Goal: Information Seeking & Learning: Learn about a topic

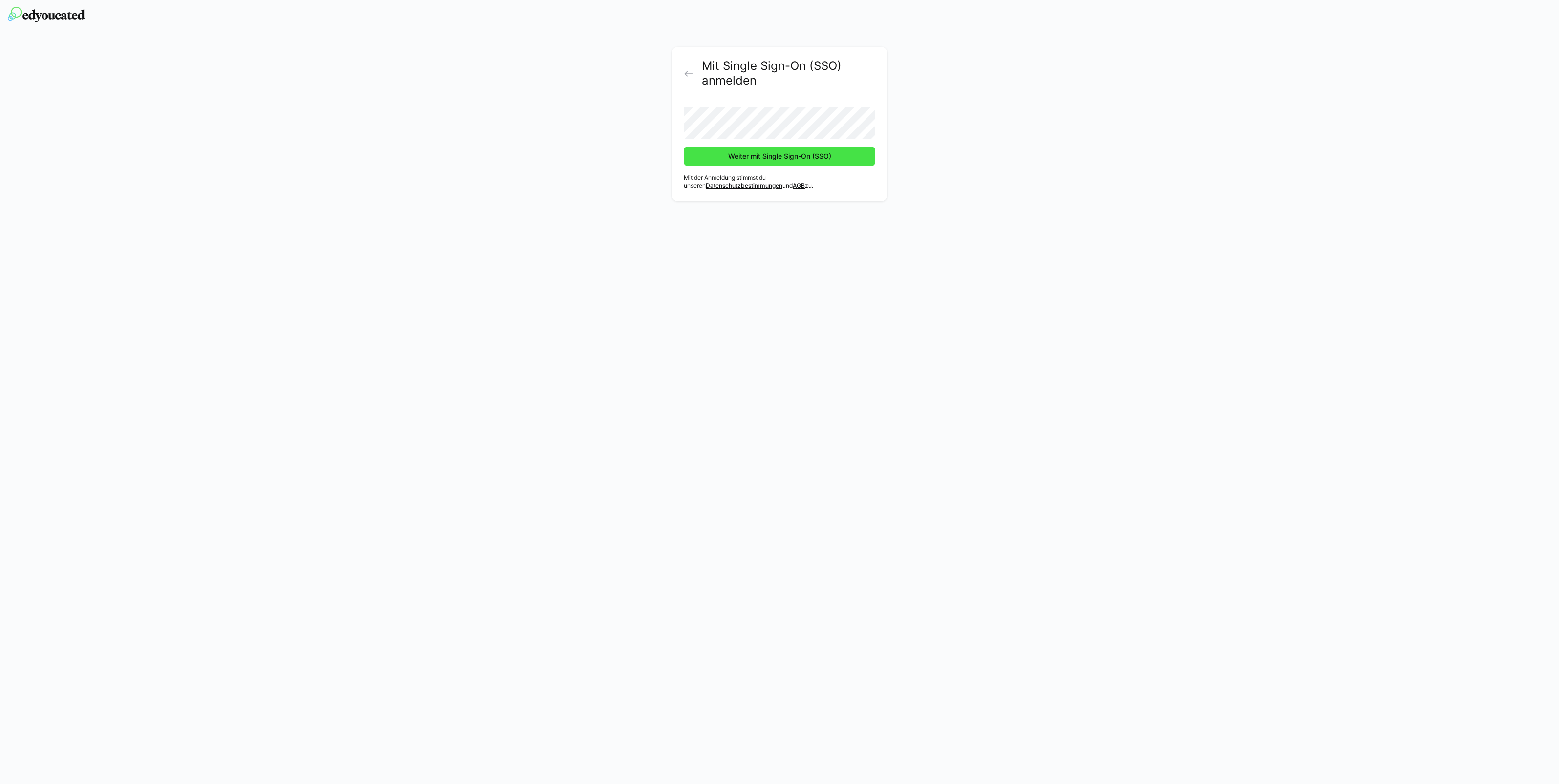
click at [683, 147] on button "Weiter mit Single Sign-On (SSO)" at bounding box center [779, 156] width 192 height 20
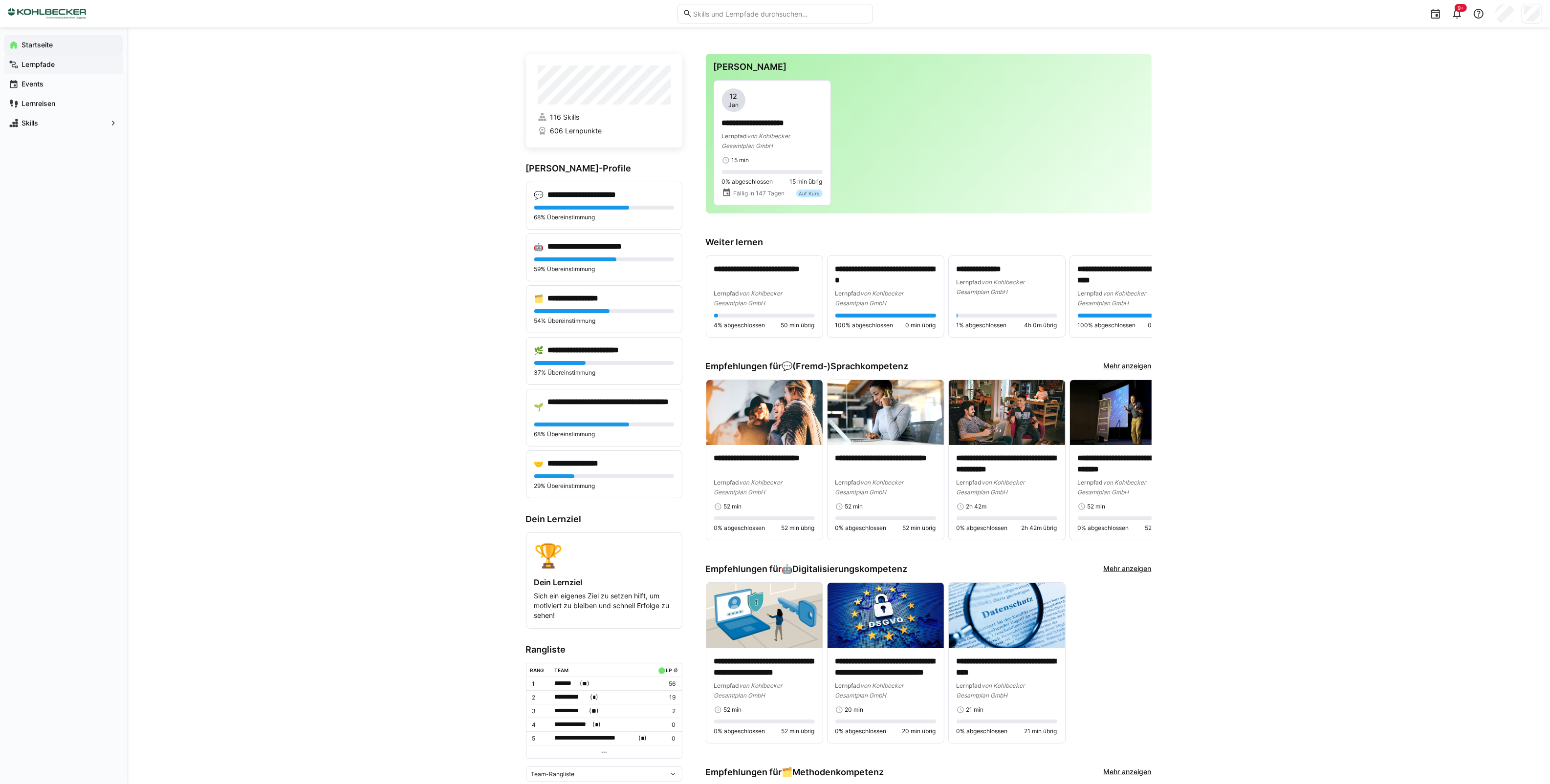
click at [0, 0] on app-navigation-label "Lernpfade" at bounding box center [0, 0] width 0 height 0
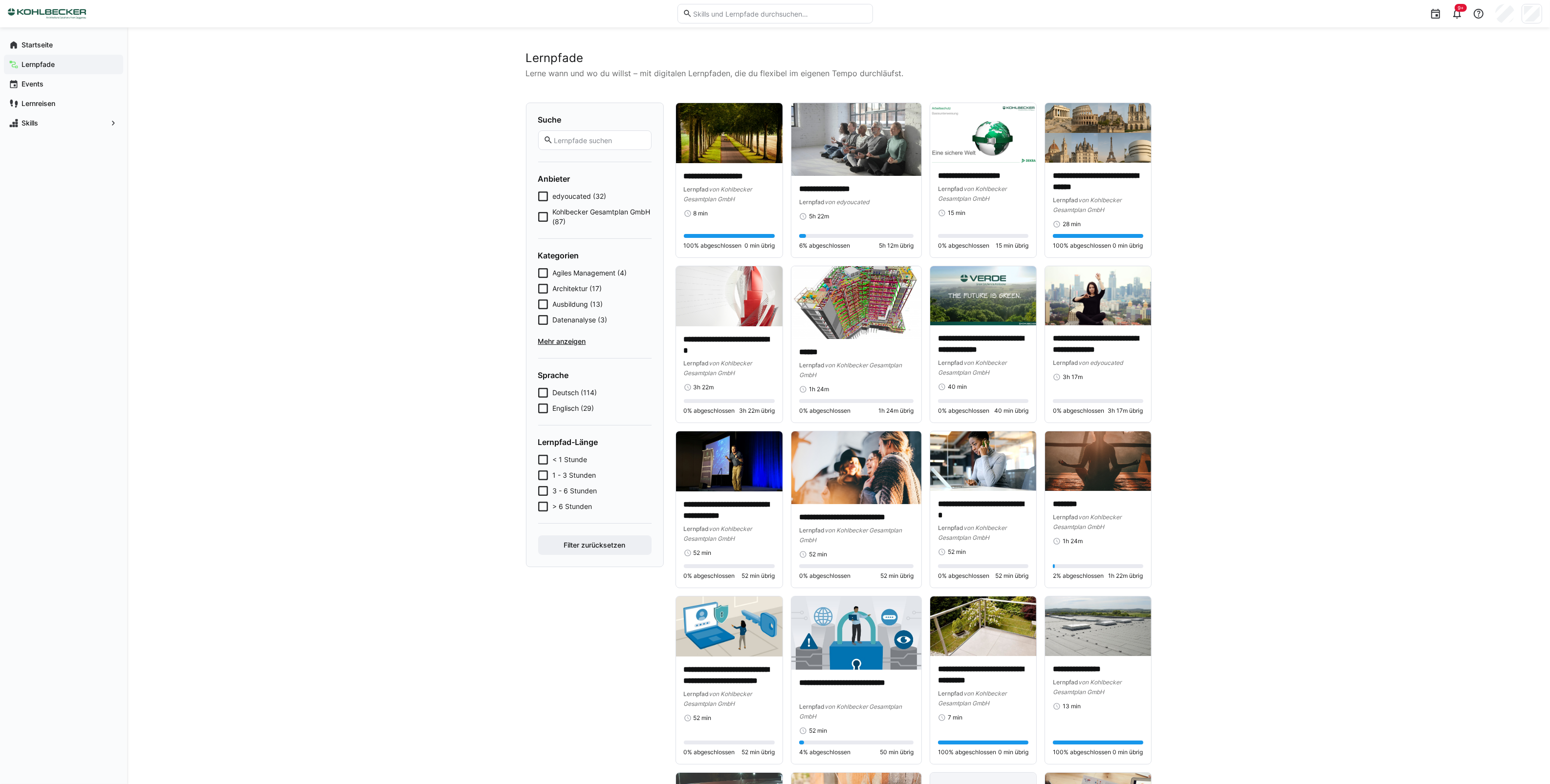
click at [543, 304] on icon at bounding box center [543, 304] width 9 height 9
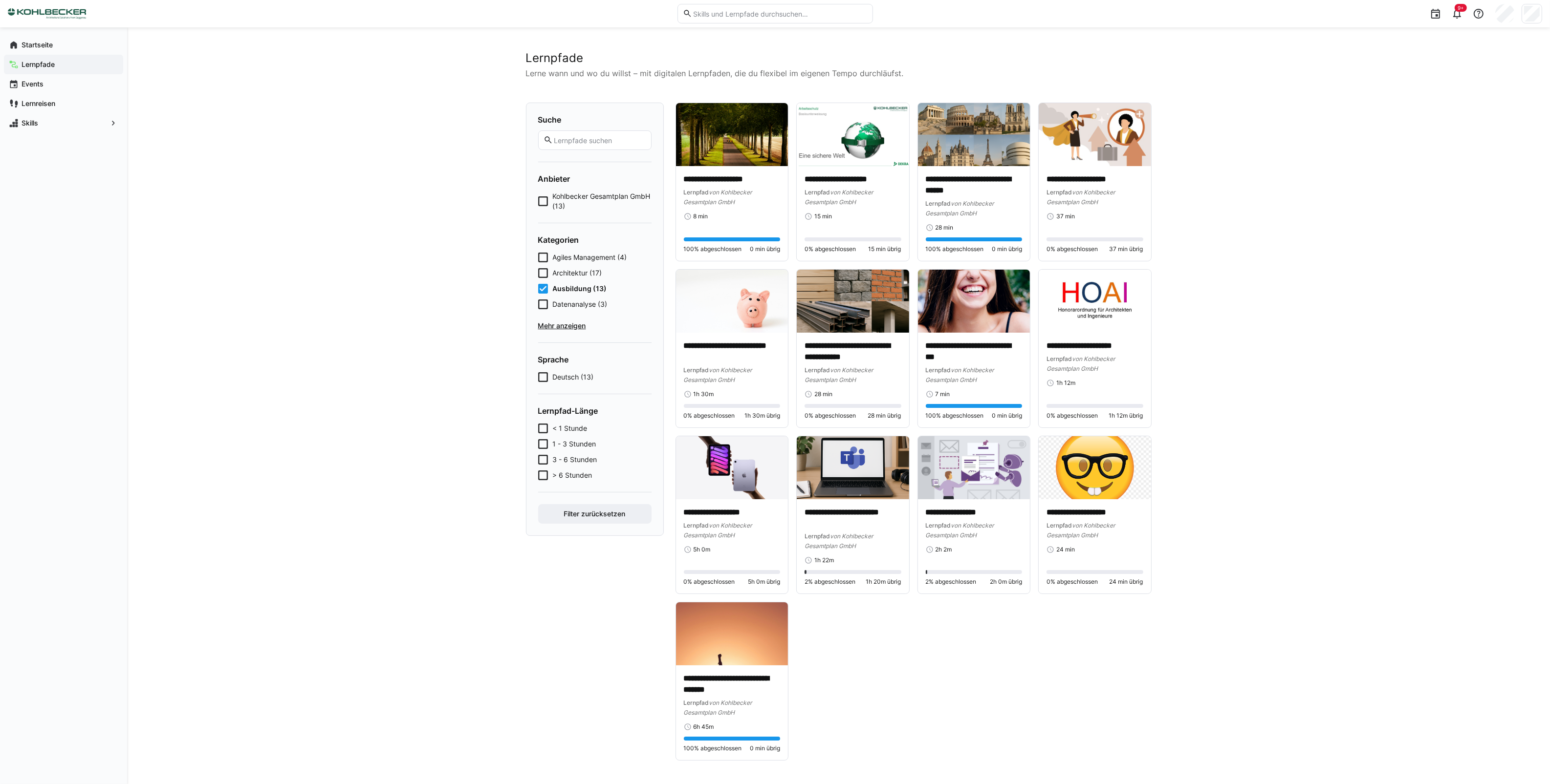
click at [543, 201] on icon at bounding box center [543, 201] width 9 height 9
click at [544, 203] on icon at bounding box center [543, 201] width 9 height 9
click at [543, 289] on icon at bounding box center [543, 288] width 9 height 9
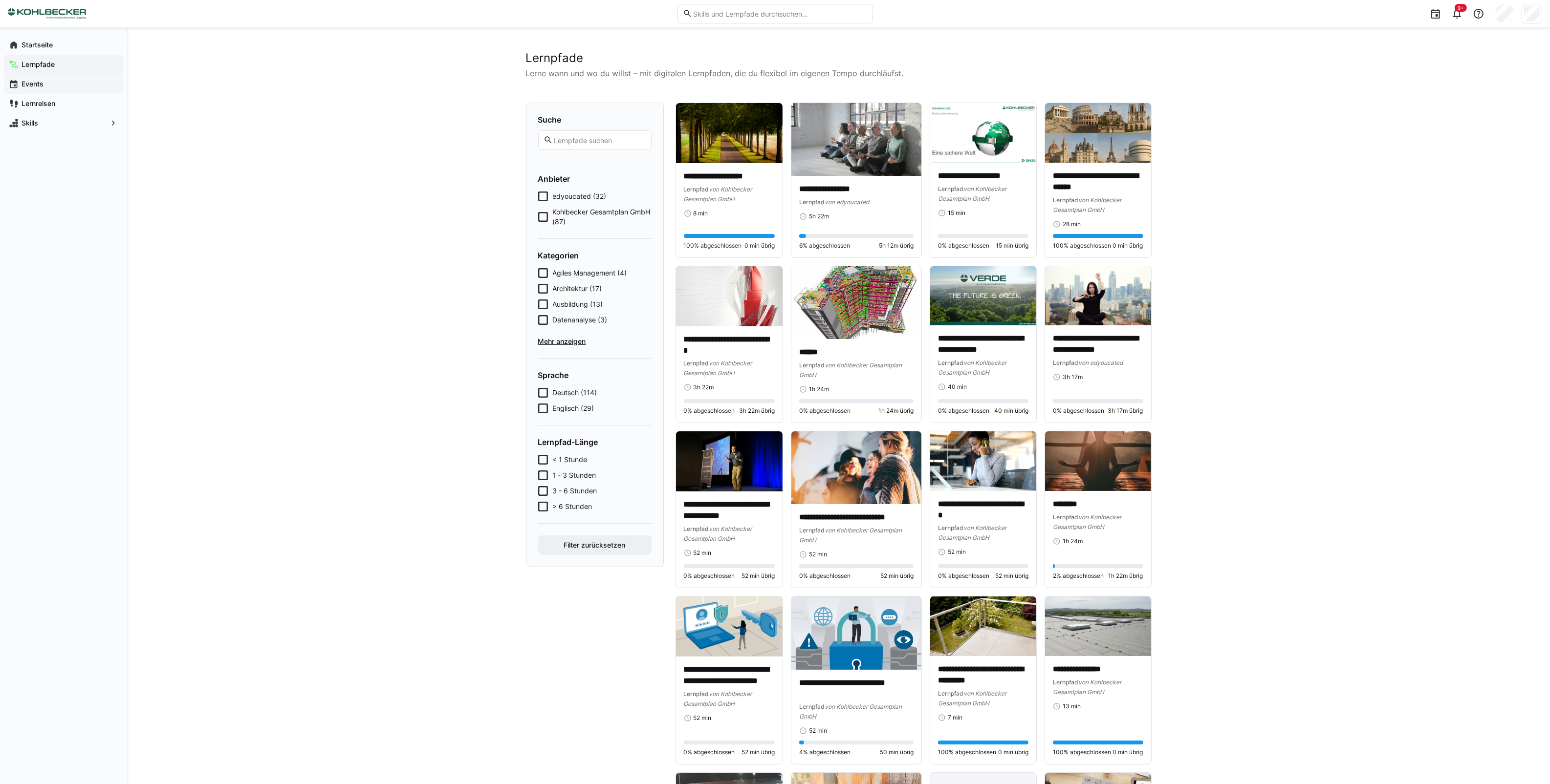
click at [32, 76] on div "Events" at bounding box center [63, 83] width 119 height 20
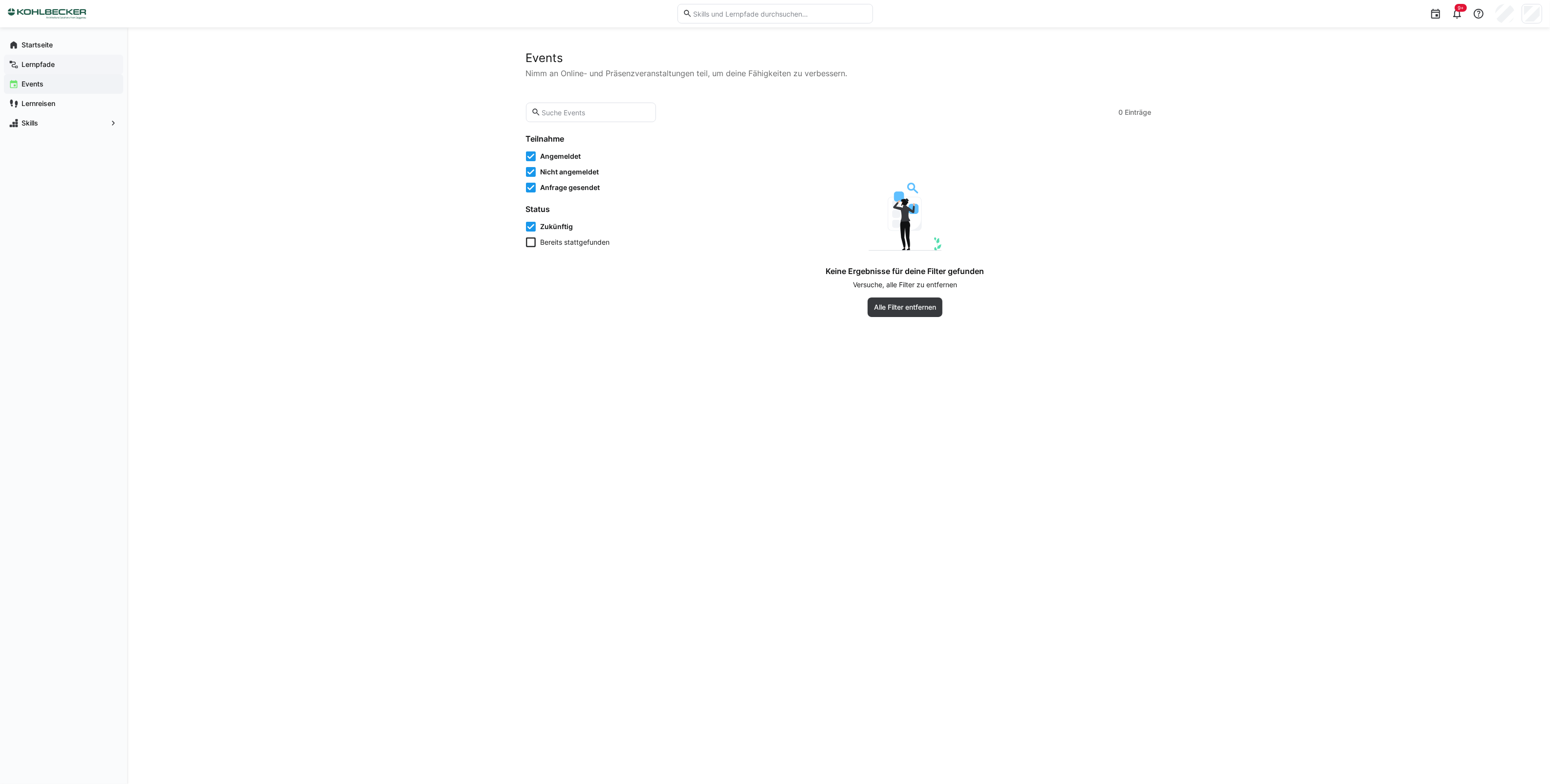
click at [0, 0] on app-navigation-label "Lernpfade" at bounding box center [0, 0] width 0 height 0
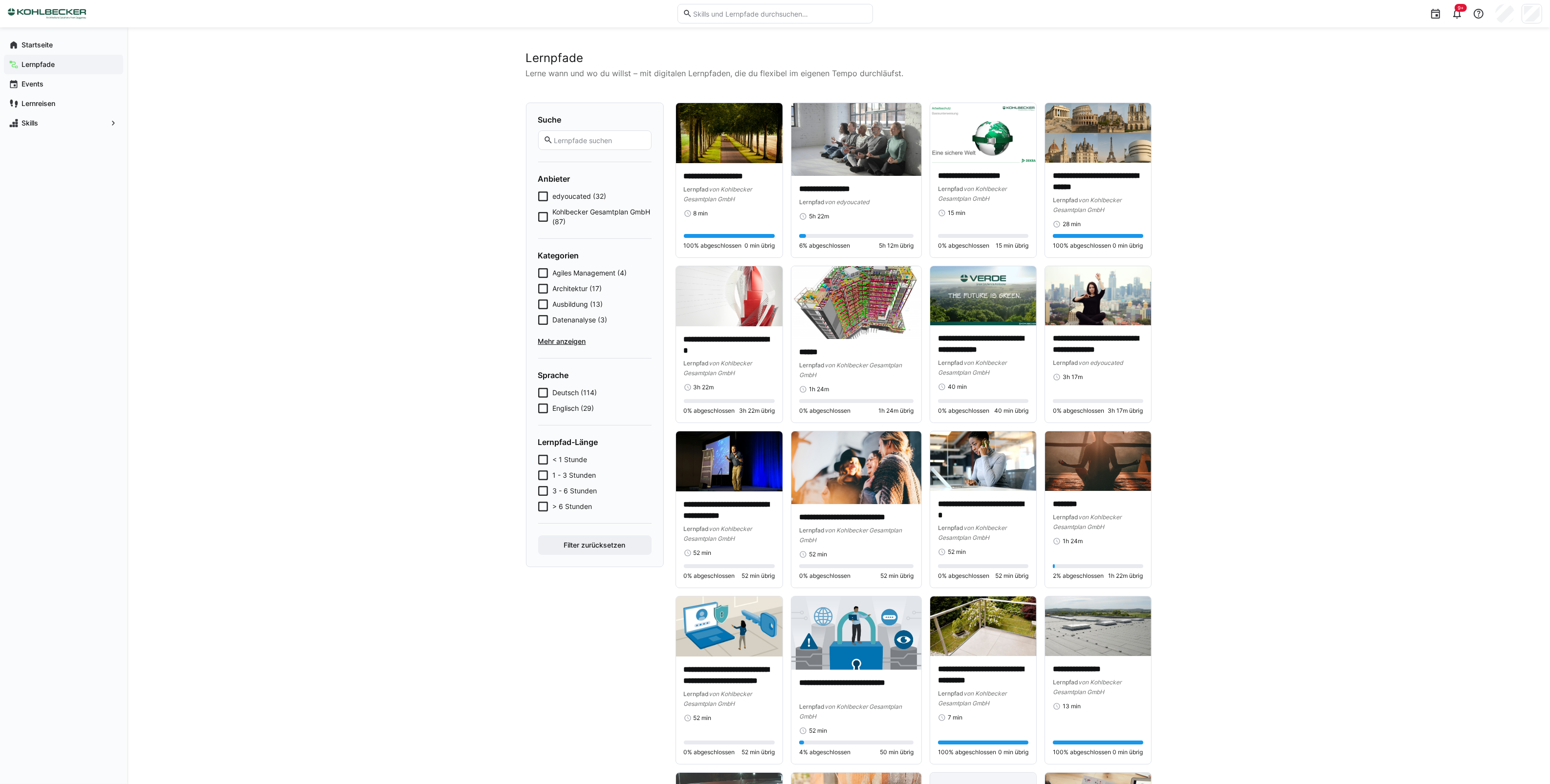
click at [577, 192] on span "edyoucated (32)" at bounding box center [580, 196] width 54 height 9
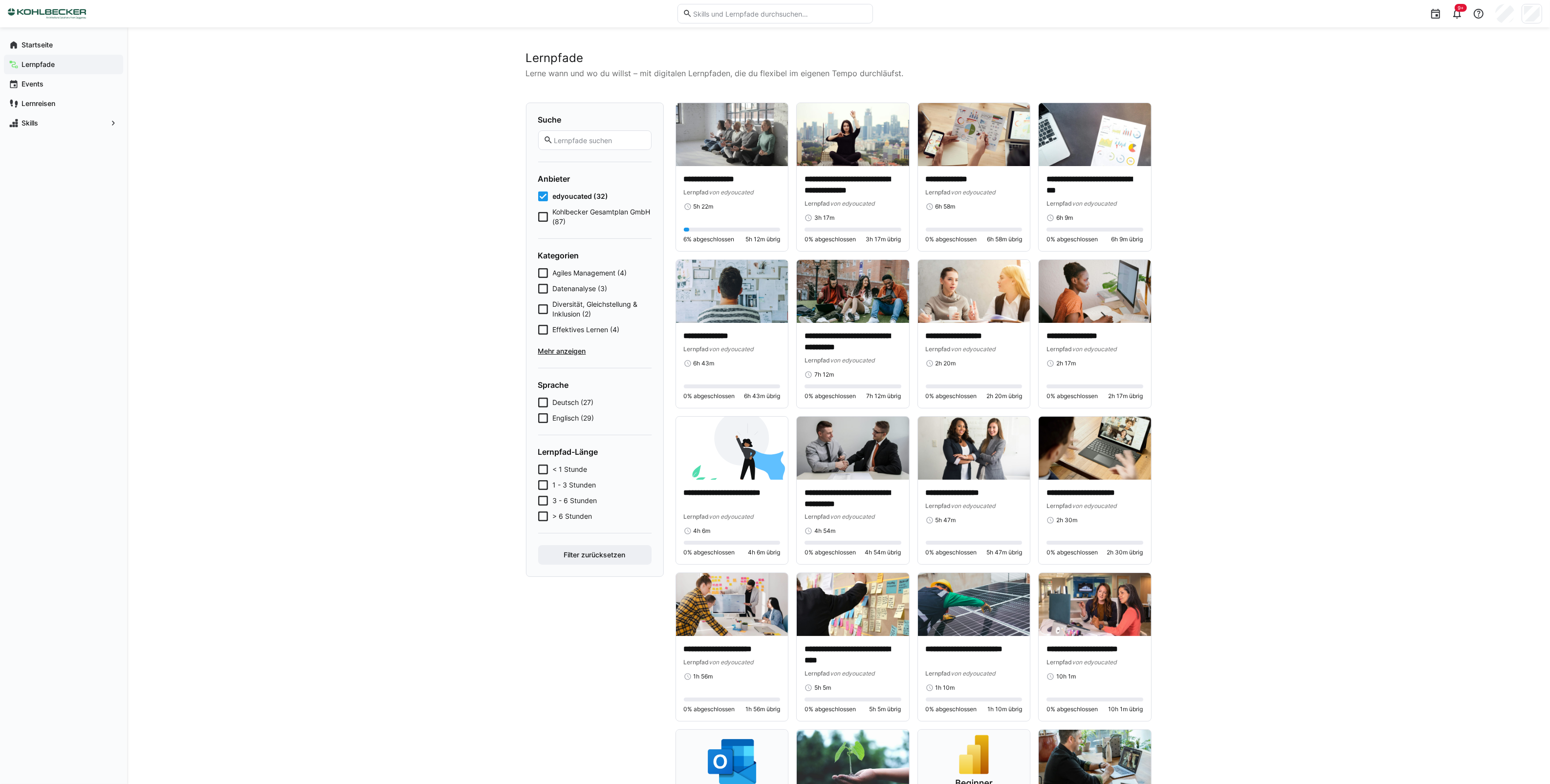
click at [560, 352] on span "Mehr anzeigen" at bounding box center [595, 351] width 113 height 9
click at [543, 328] on icon at bounding box center [543, 330] width 9 height 9
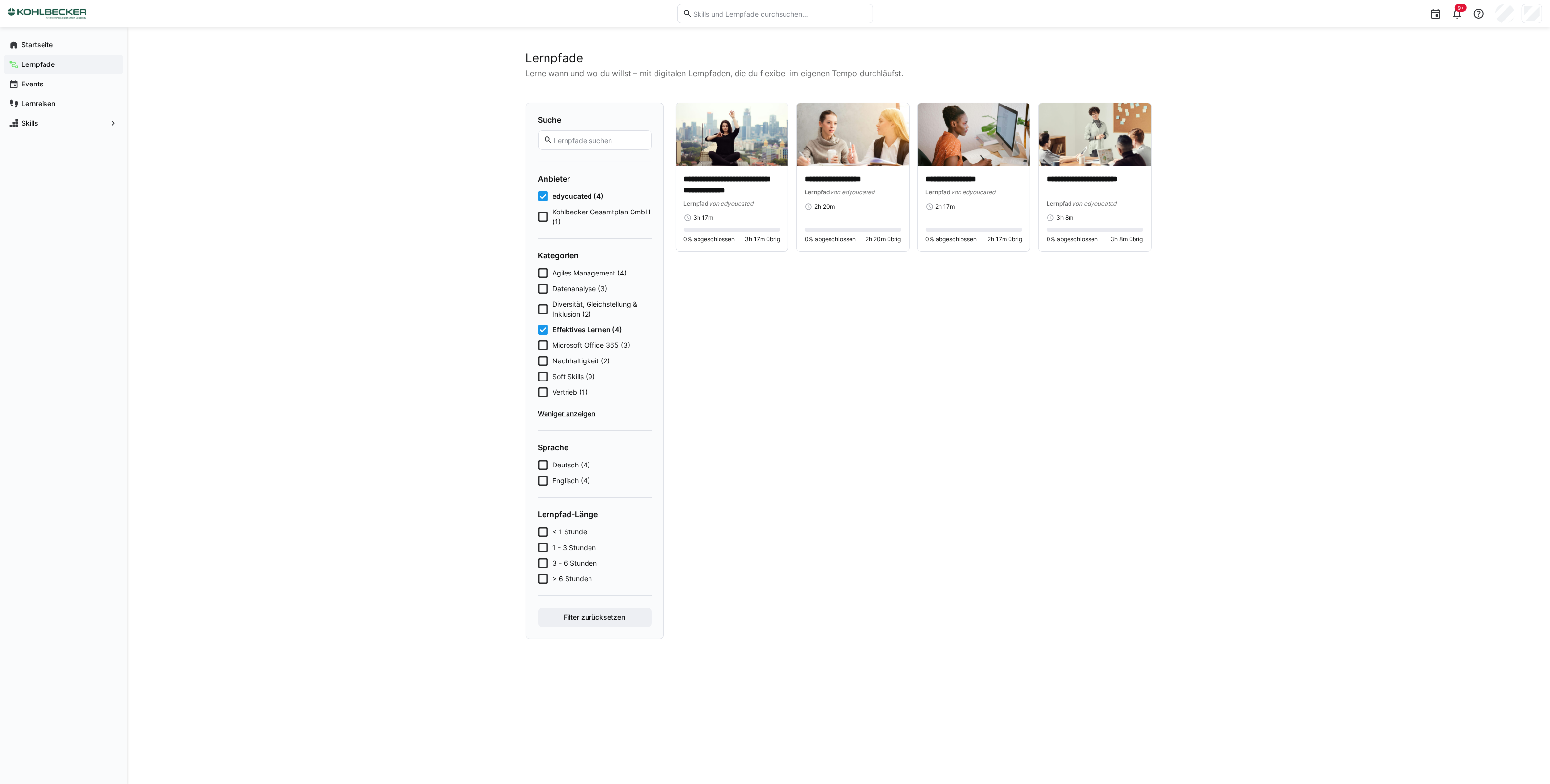
click at [543, 330] on icon at bounding box center [543, 330] width 9 height 9
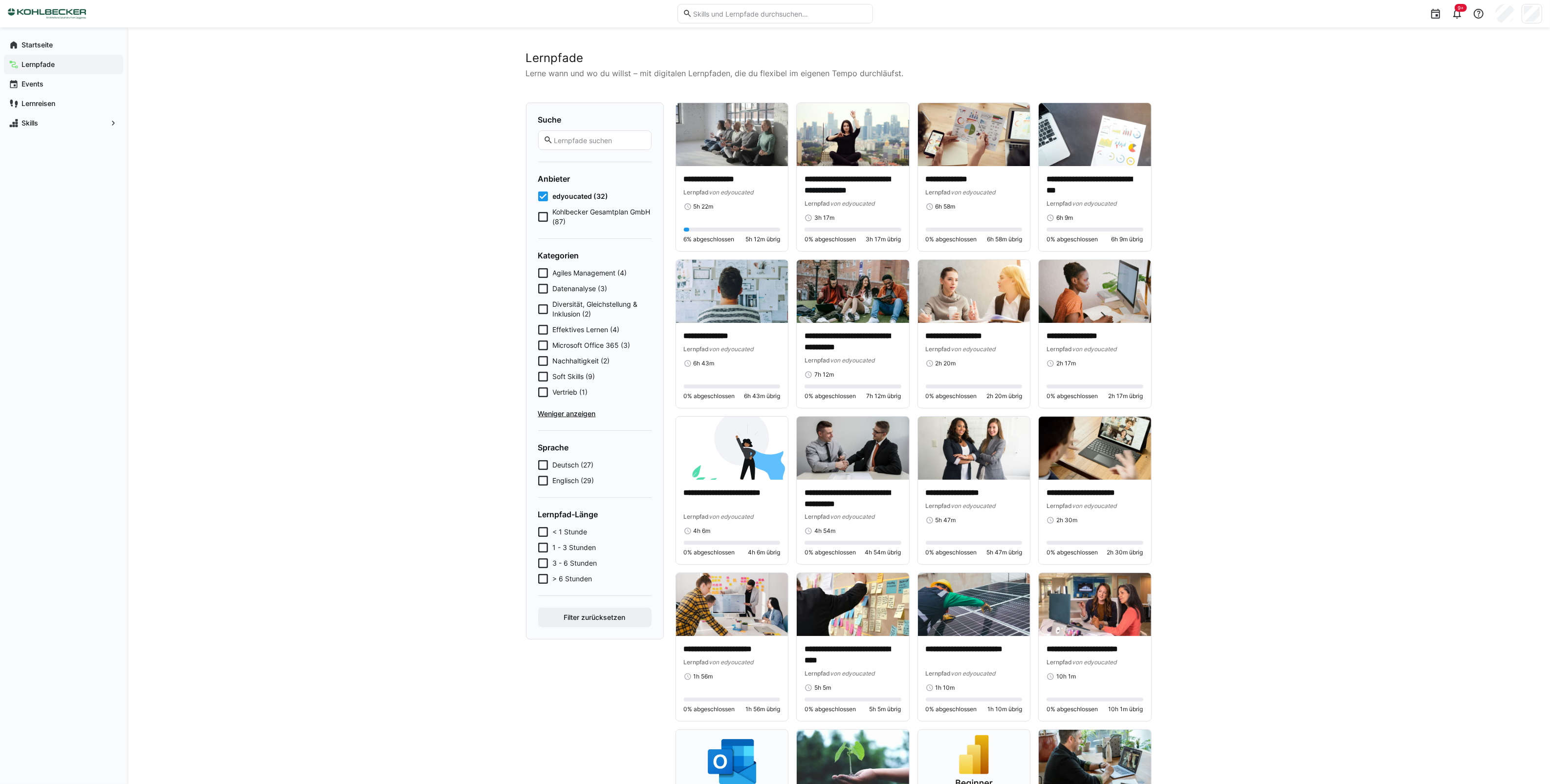
click at [540, 372] on icon at bounding box center [543, 376] width 9 height 9
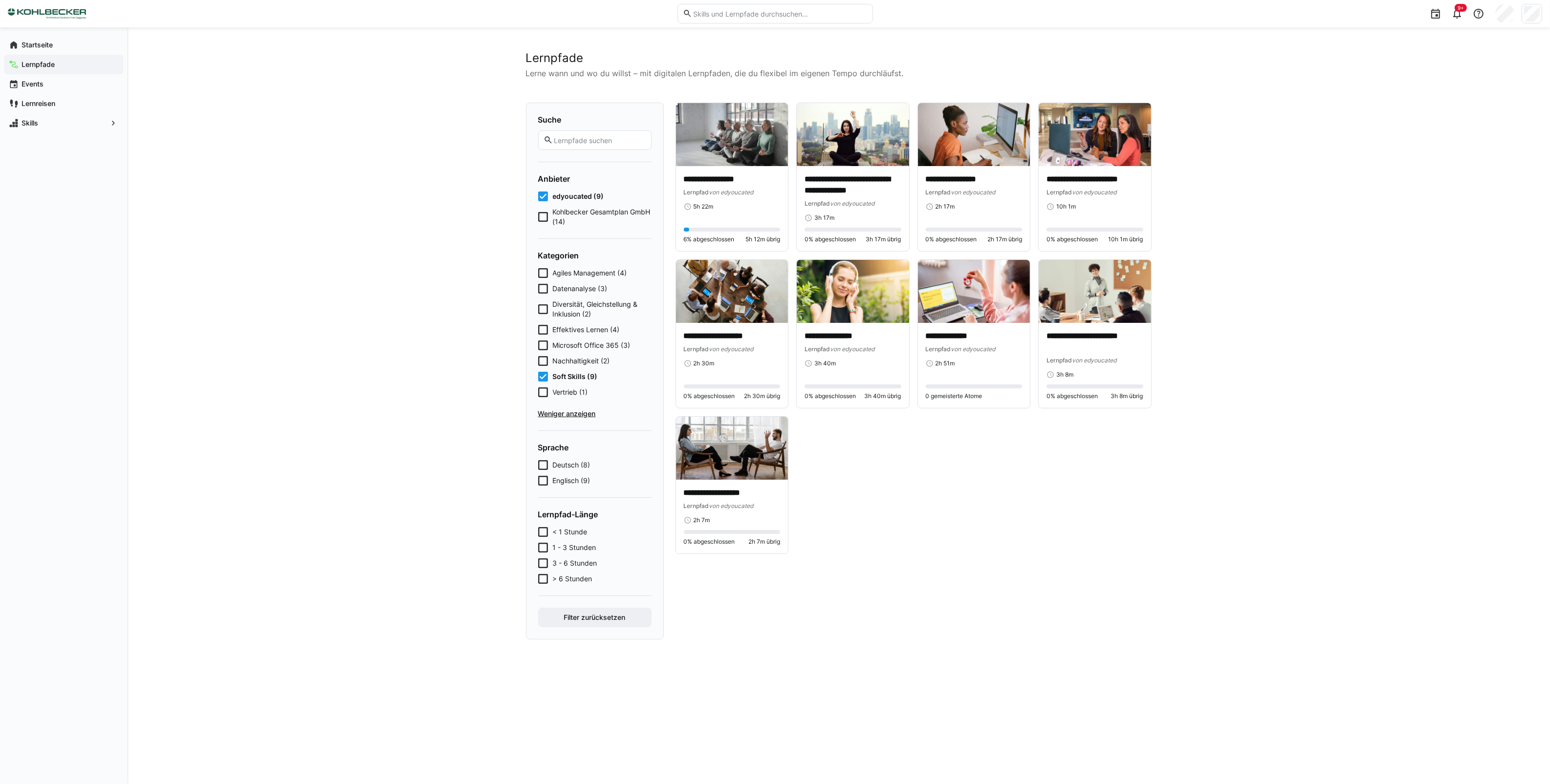
click at [540, 372] on icon at bounding box center [543, 376] width 9 height 9
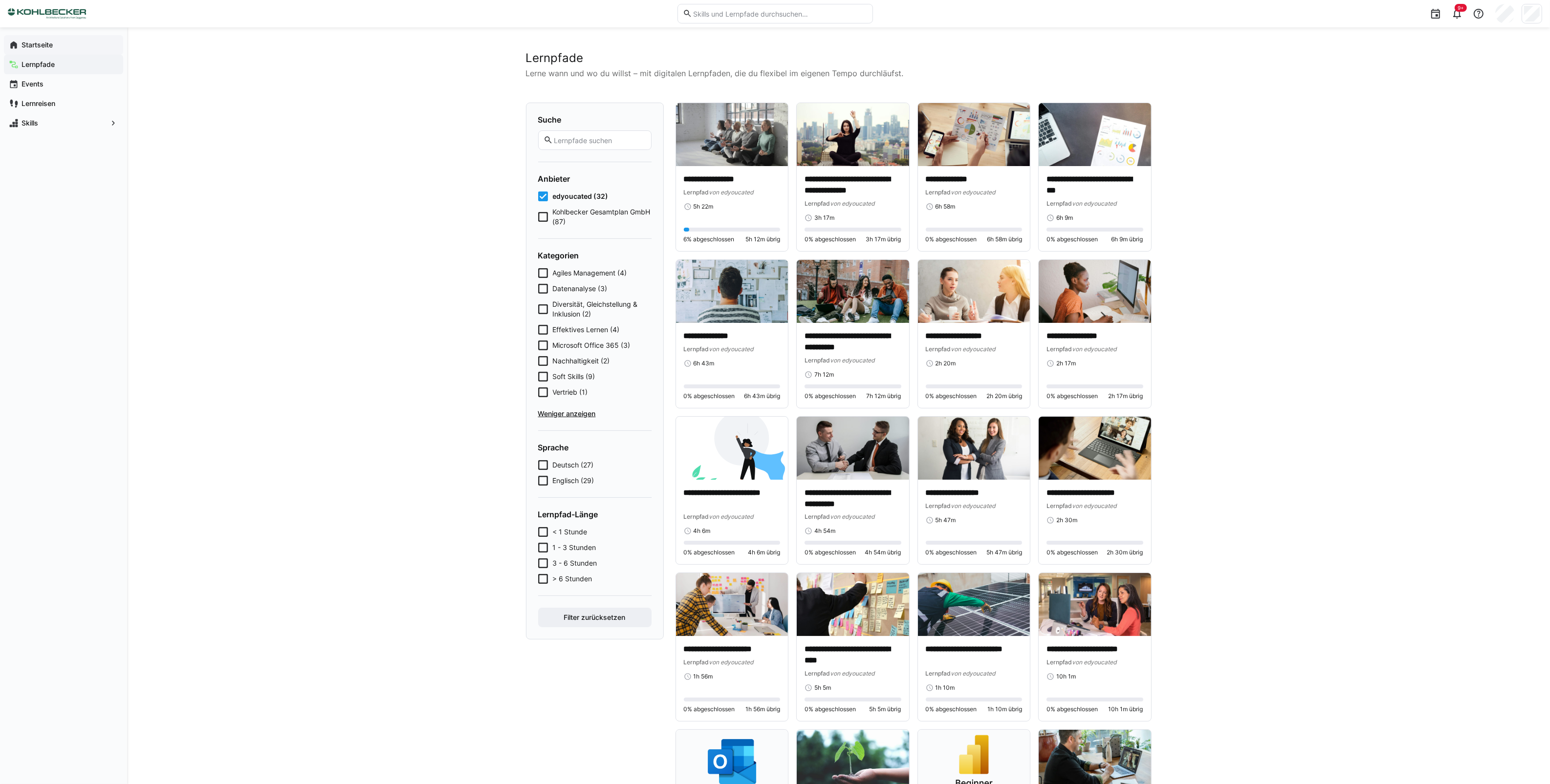
click at [0, 0] on app-navigation-label "Startseite" at bounding box center [0, 0] width 0 height 0
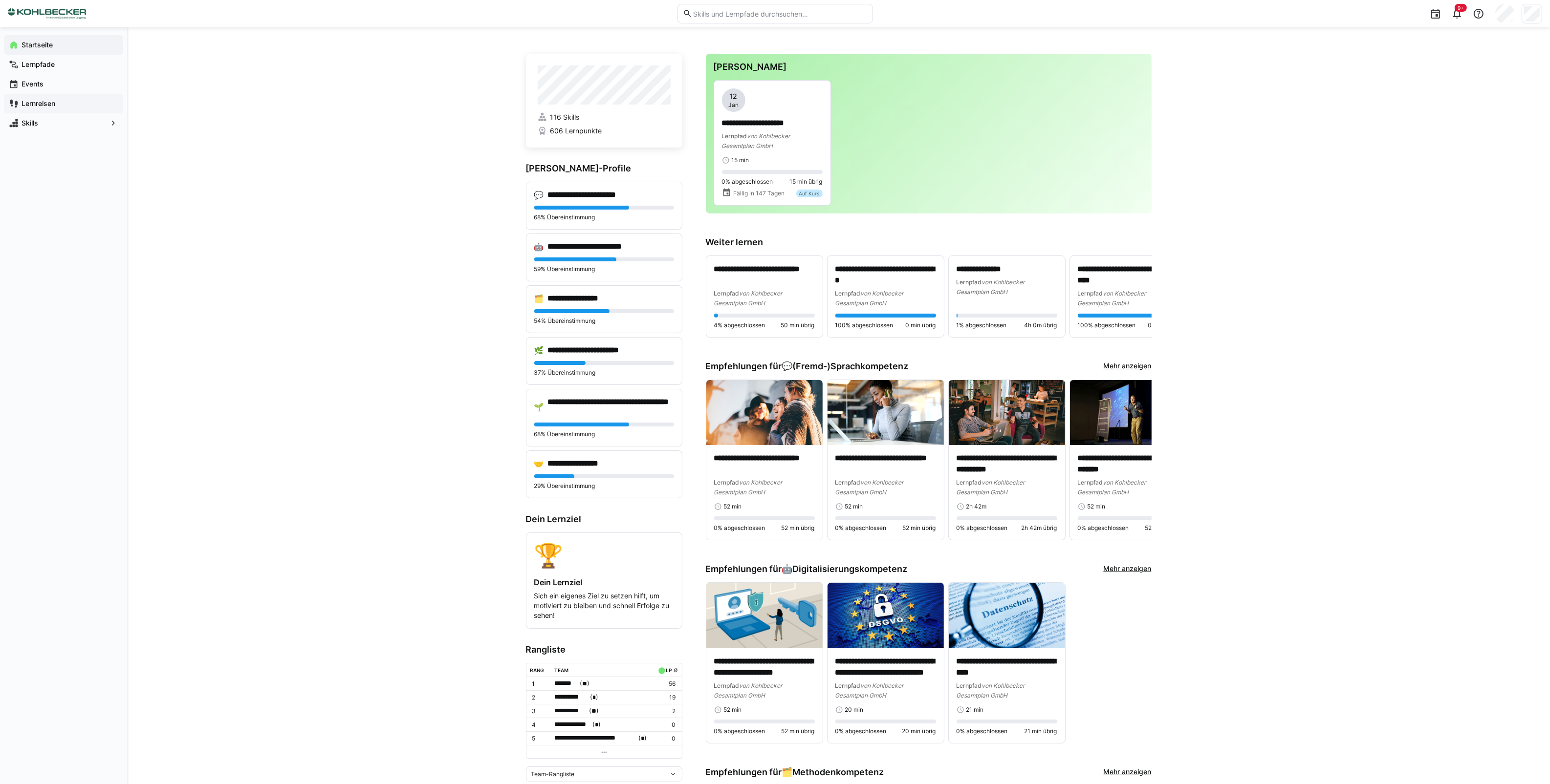
click at [0, 0] on app-navigation-label "Lernreisen" at bounding box center [0, 0] width 0 height 0
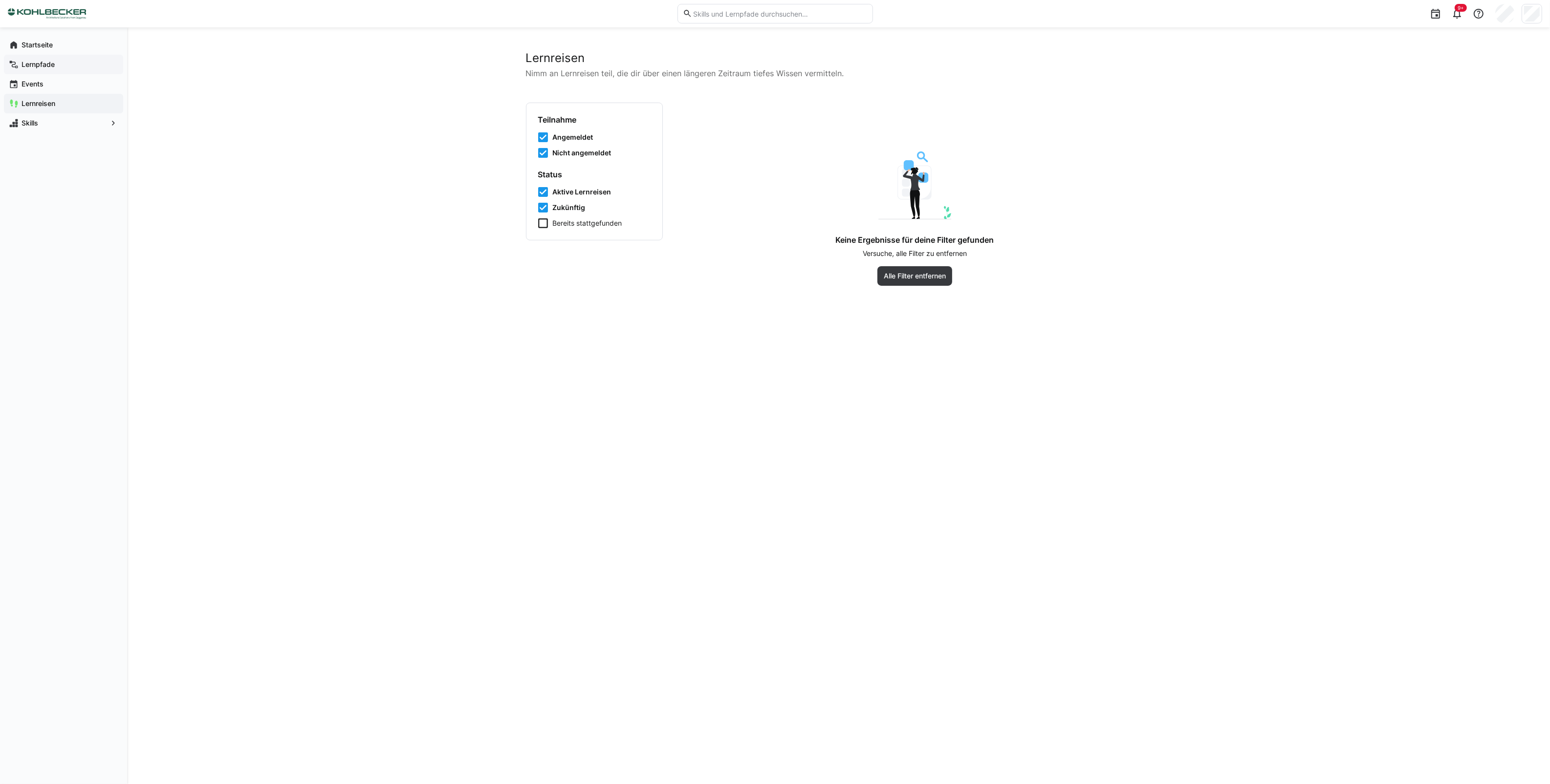
click at [0, 0] on app-navigation-label "Lernpfade" at bounding box center [0, 0] width 0 height 0
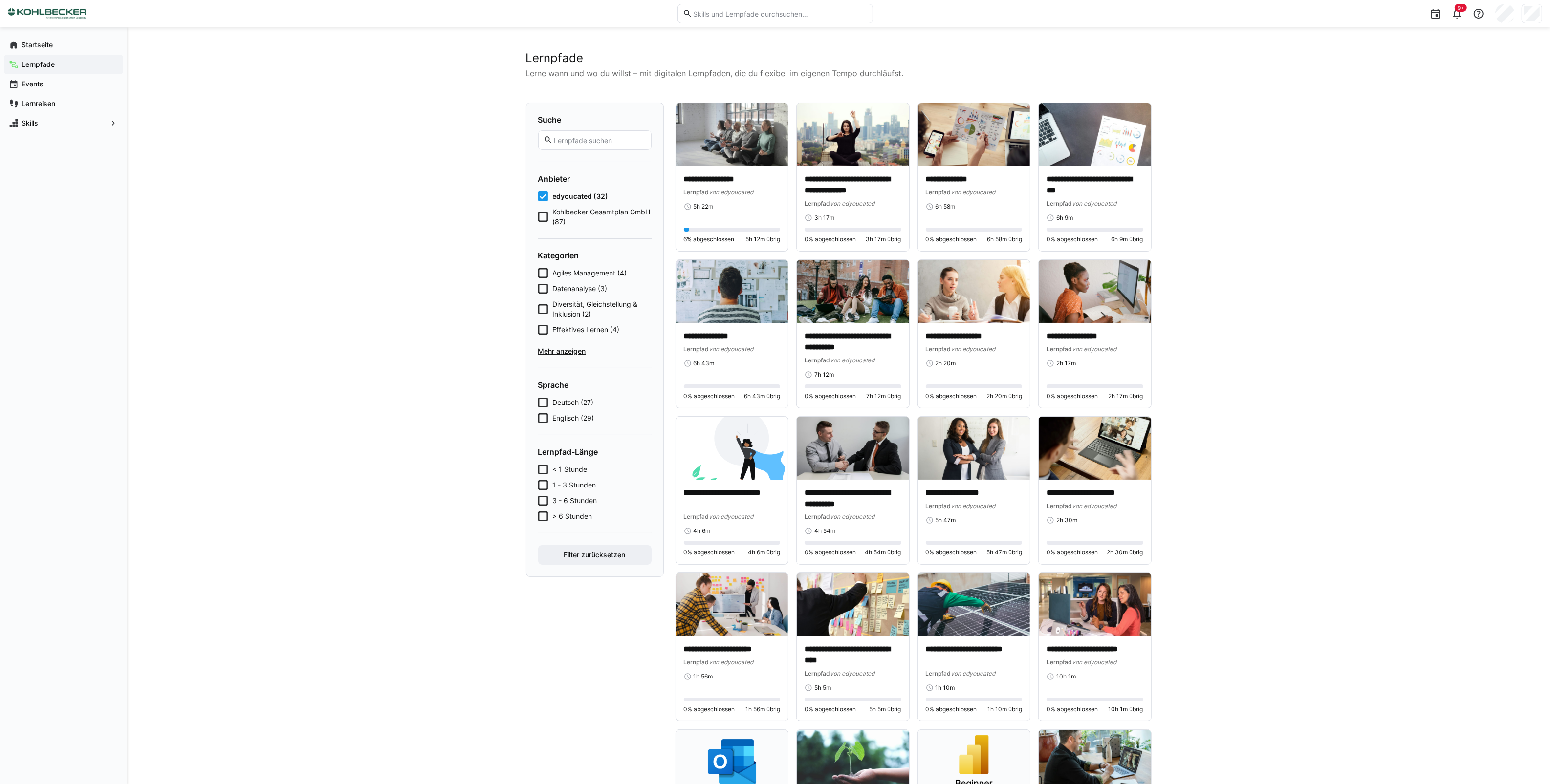
click at [542, 216] on icon at bounding box center [543, 216] width 9 height 9
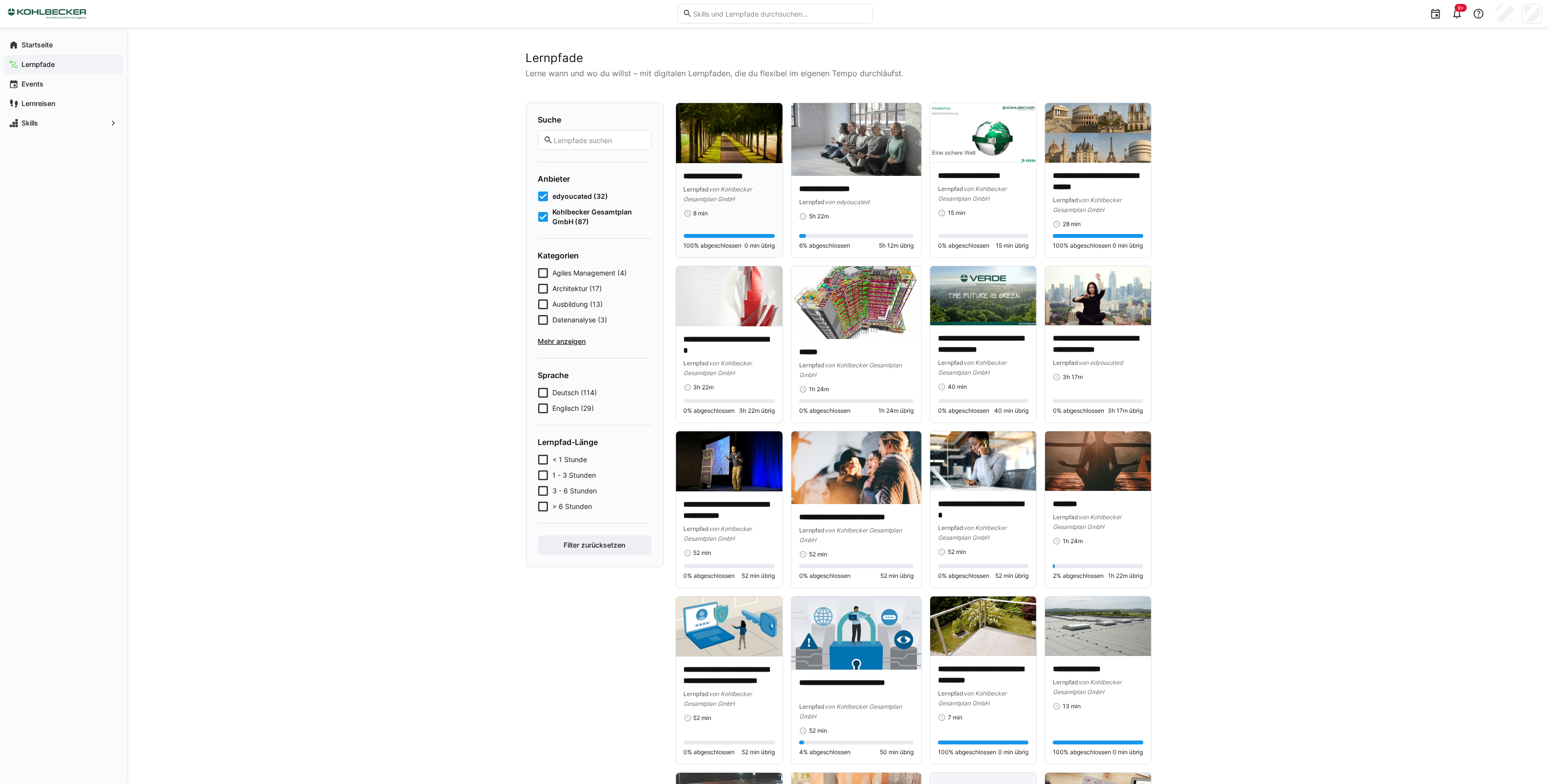
click at [729, 205] on div "**********" at bounding box center [729, 195] width 92 height 46
drag, startPoint x: 867, startPoint y: 331, endPoint x: 1330, endPoint y: 309, distance: 463.5
click at [559, 340] on span "Mehr anzeigen" at bounding box center [595, 341] width 113 height 9
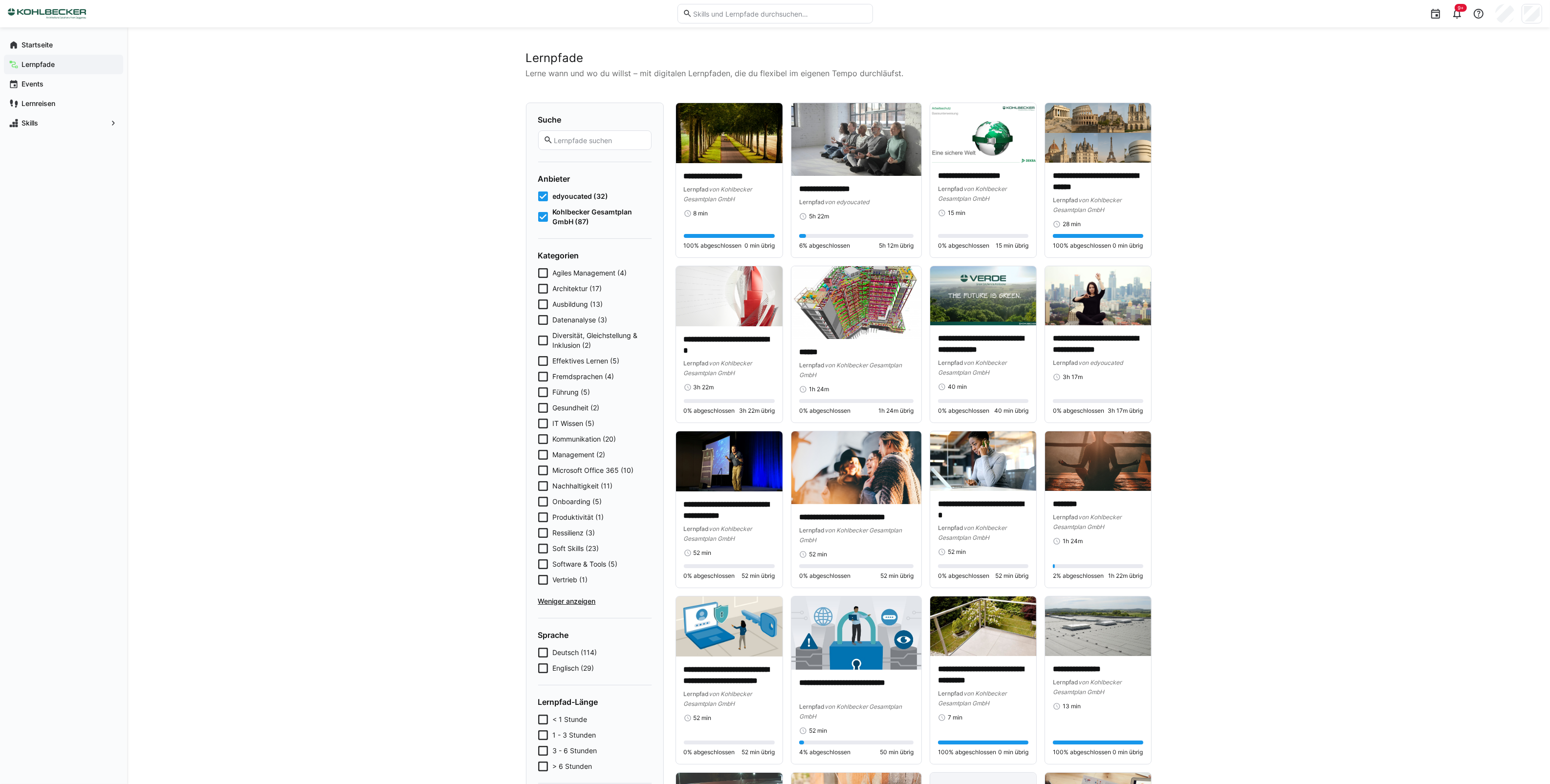
click at [542, 502] on icon at bounding box center [543, 501] width 9 height 9
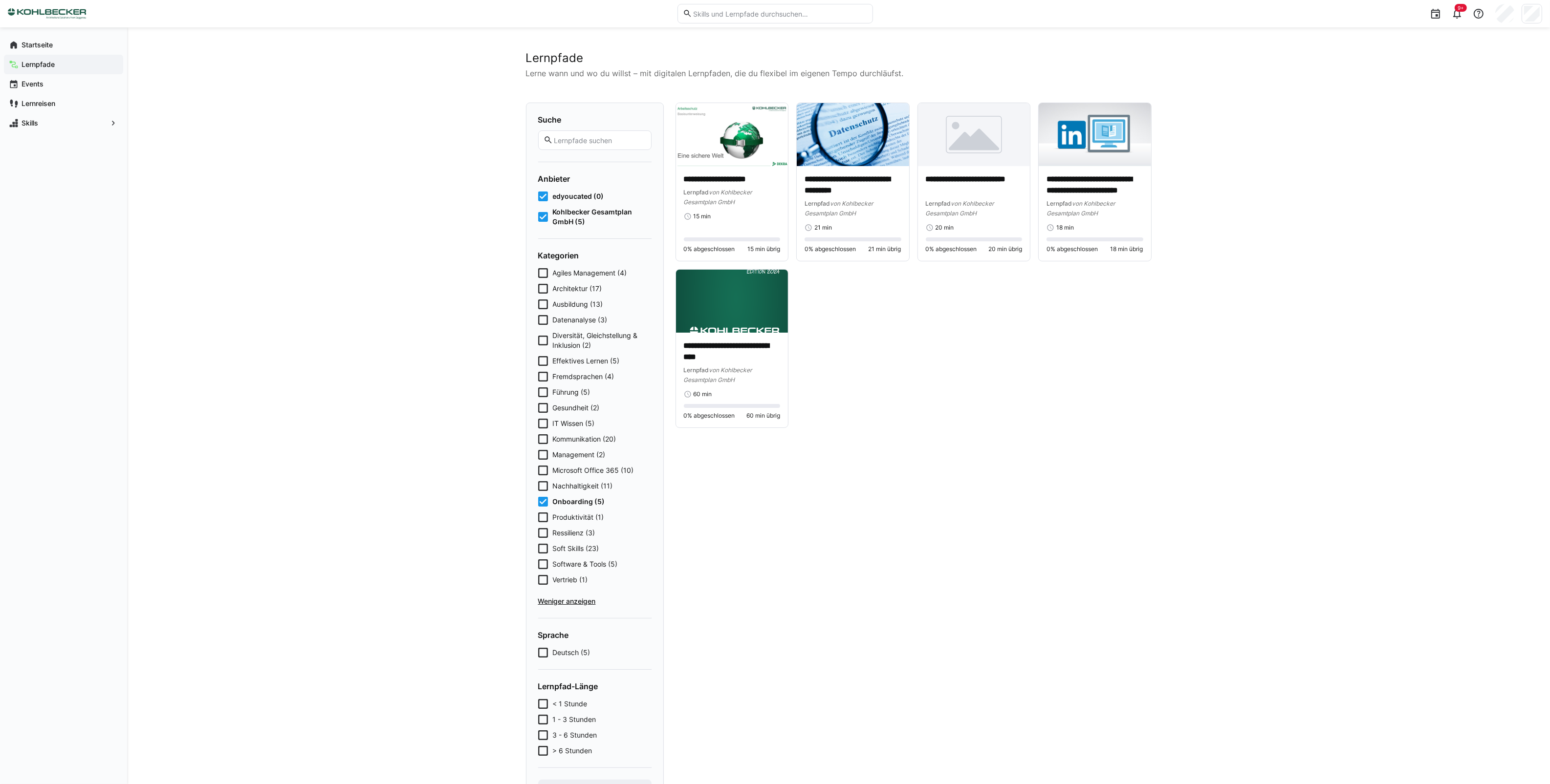
click at [543, 303] on icon at bounding box center [543, 304] width 9 height 9
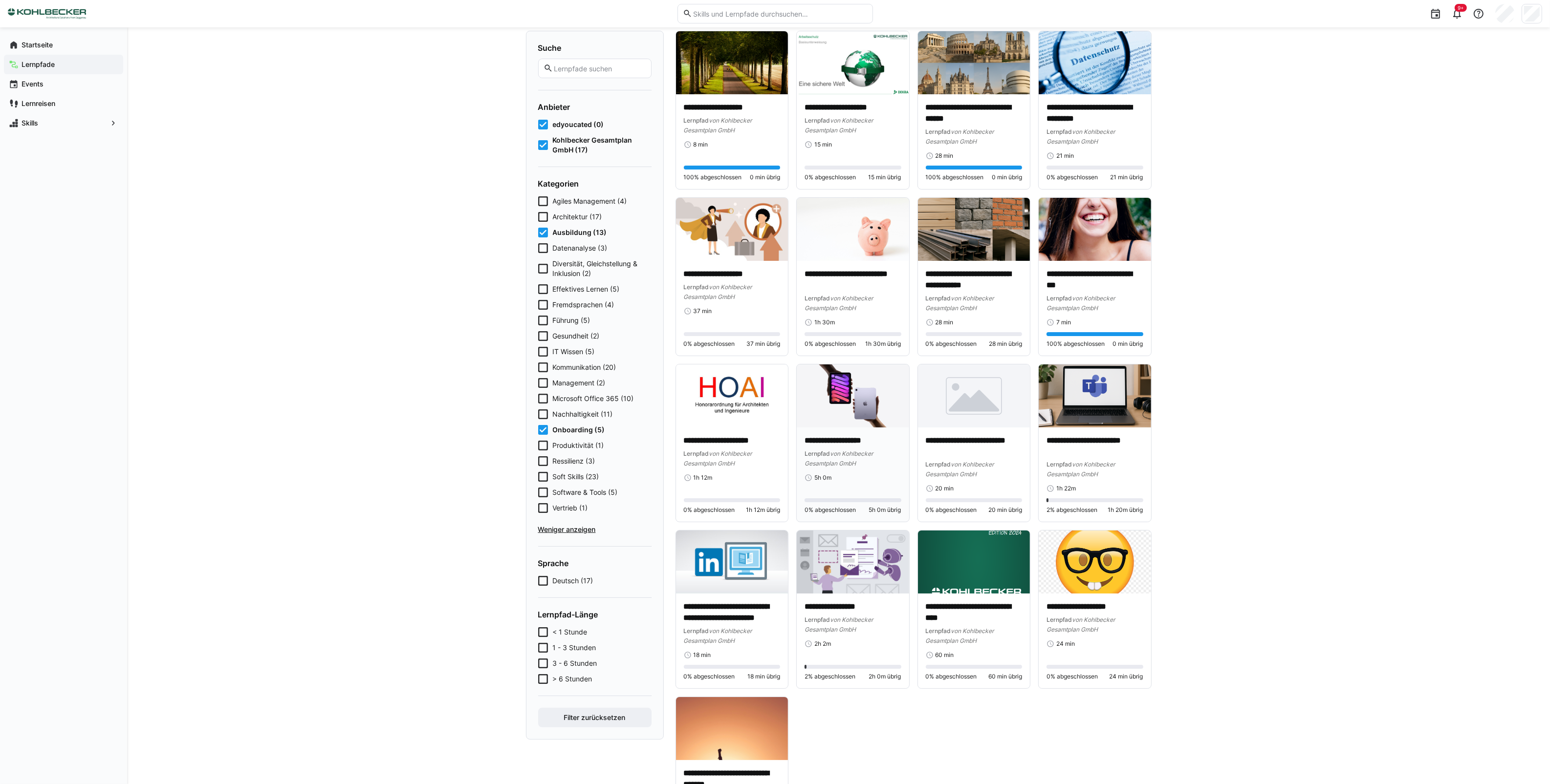
scroll to position [167, 0]
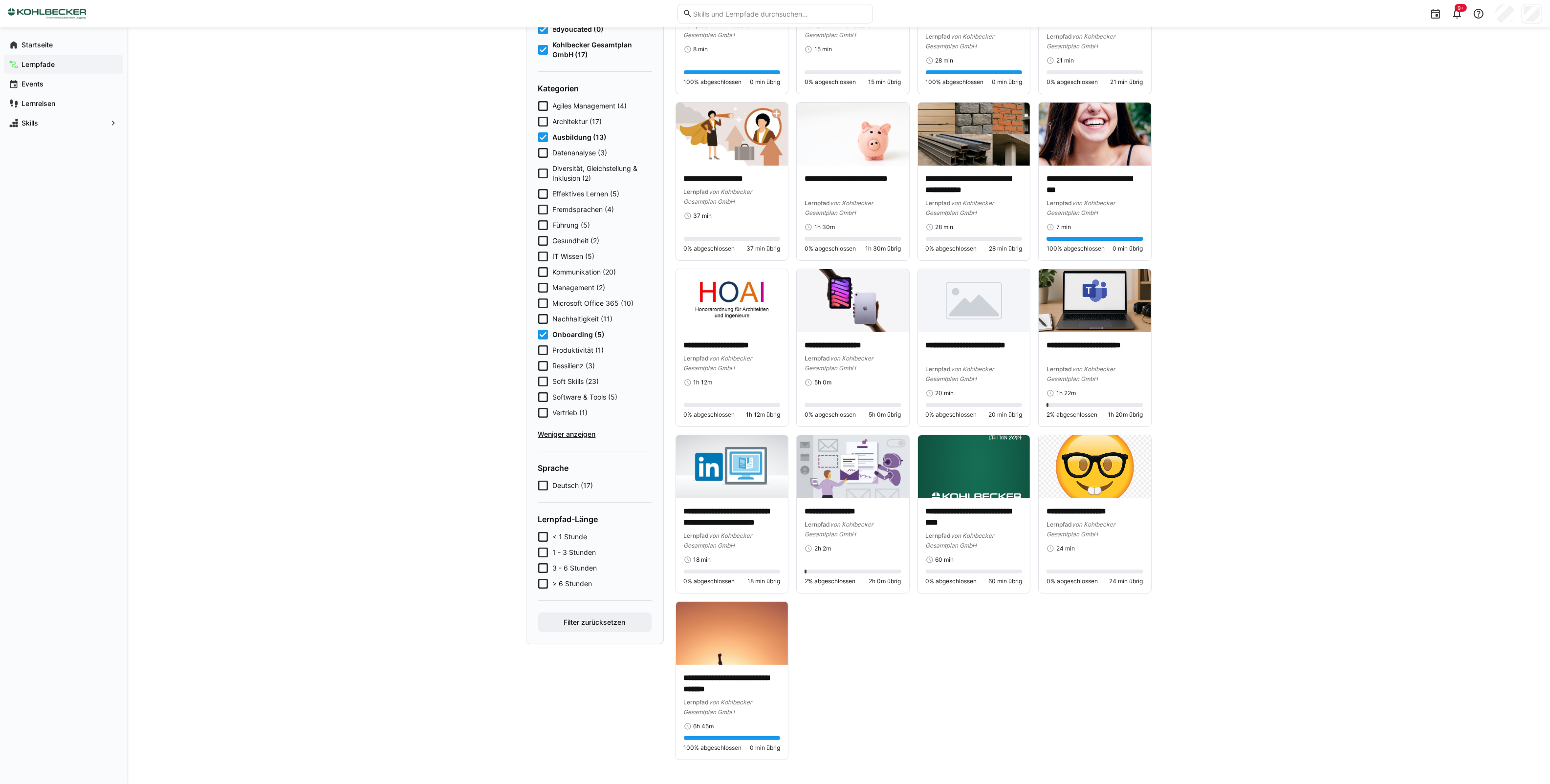
click at [1232, 497] on div "**********" at bounding box center [838, 322] width 1423 height 924
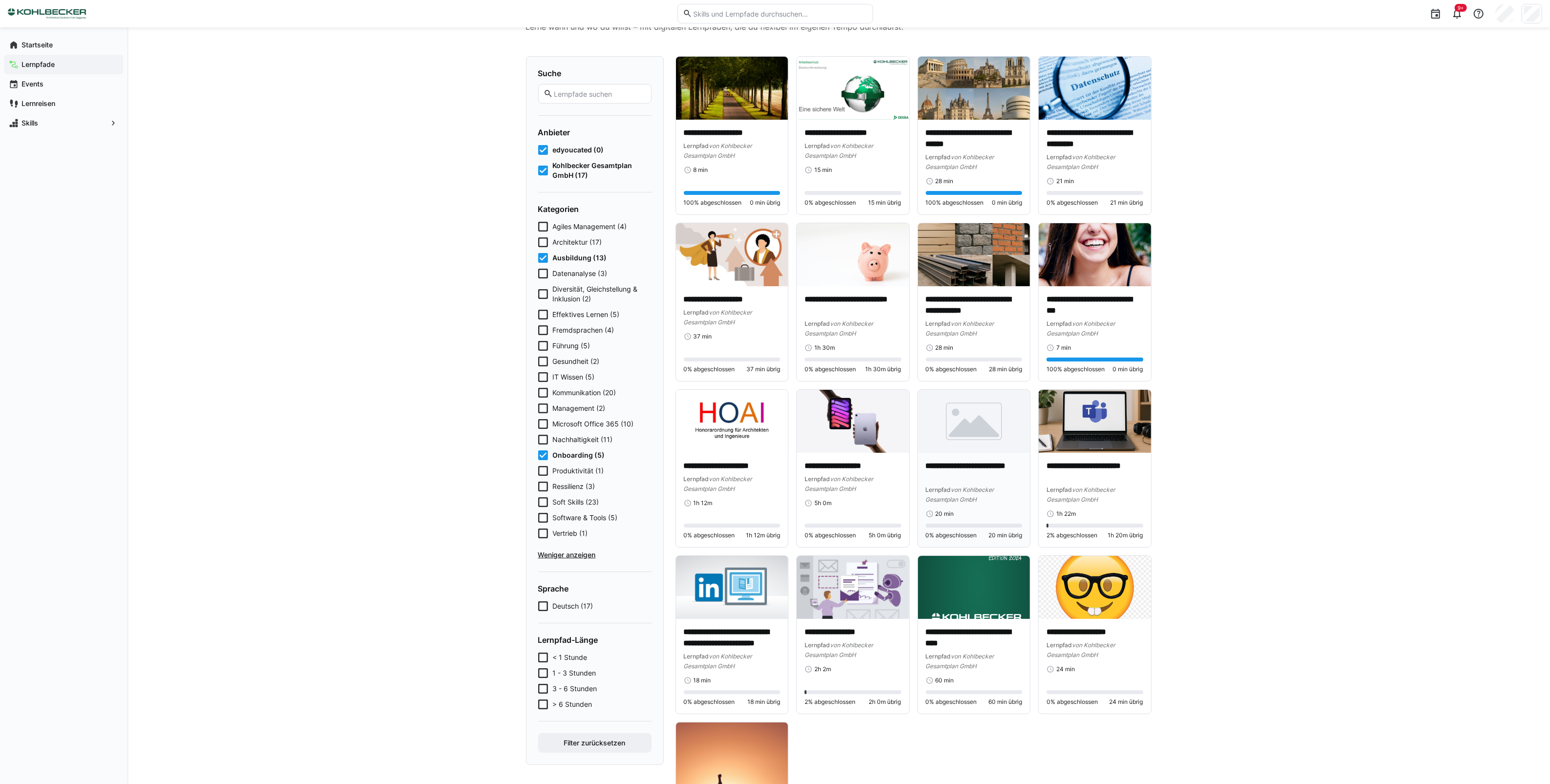
scroll to position [45, 0]
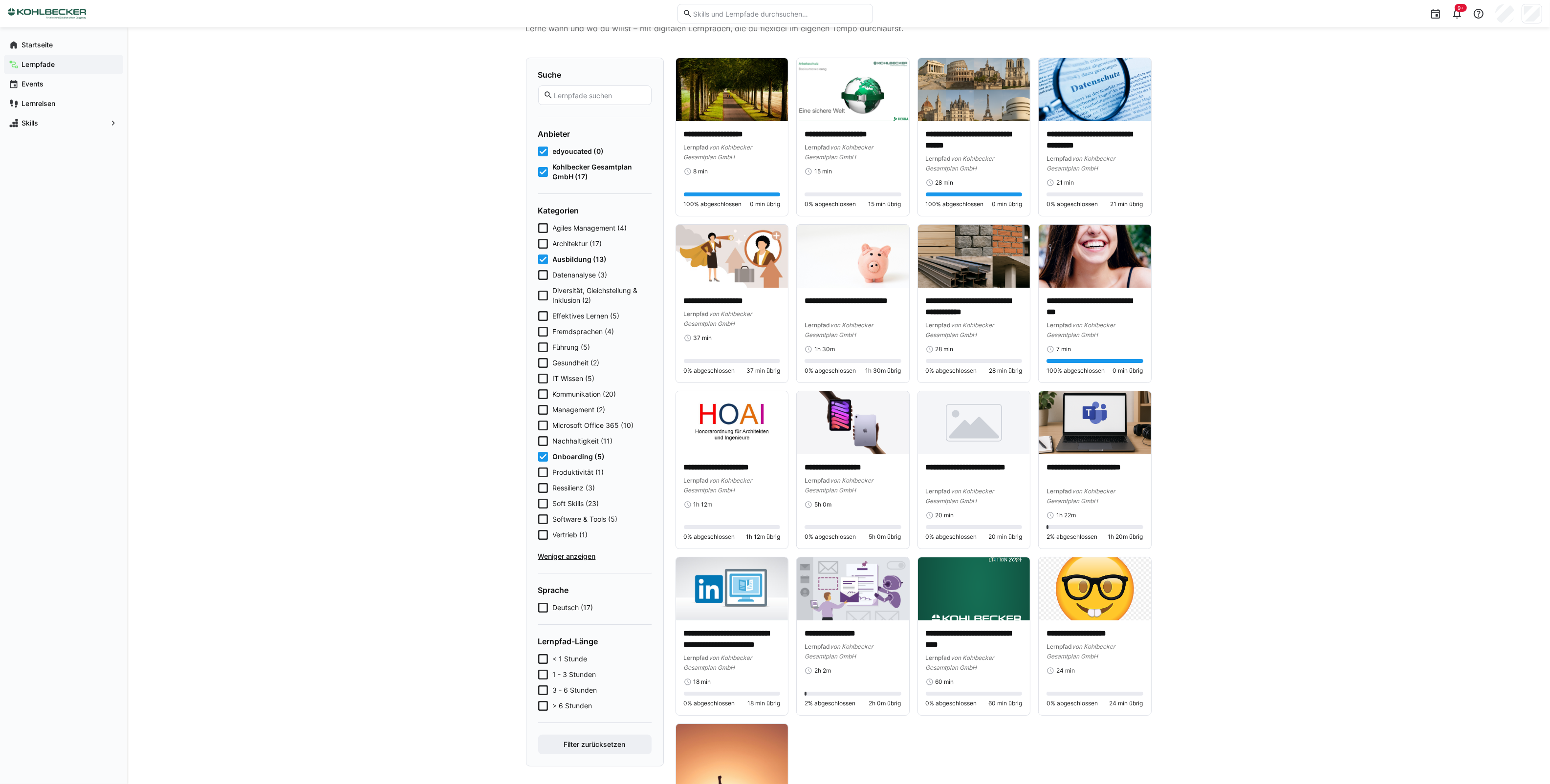
click at [543, 375] on icon at bounding box center [543, 378] width 9 height 9
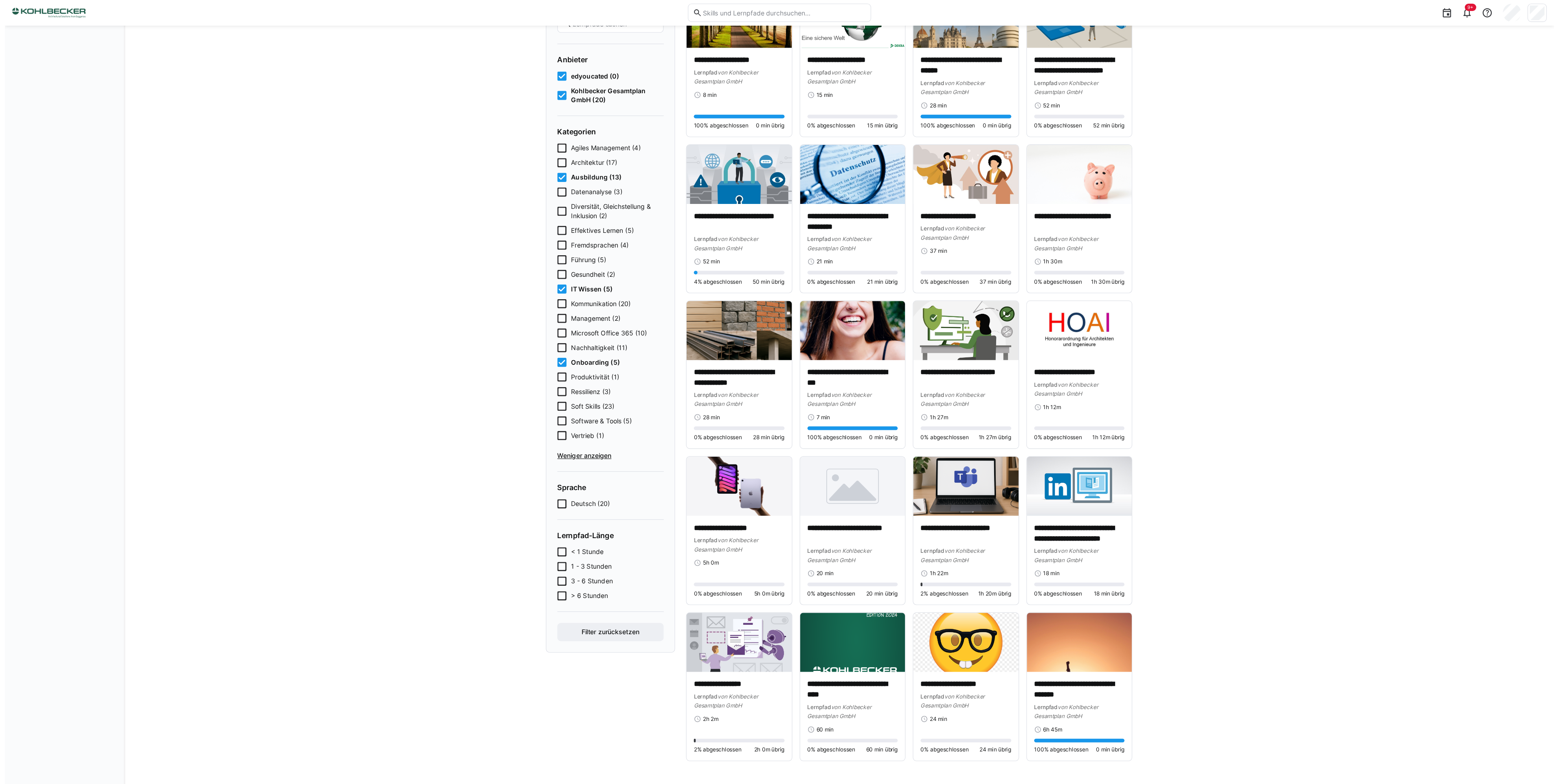
scroll to position [0, 0]
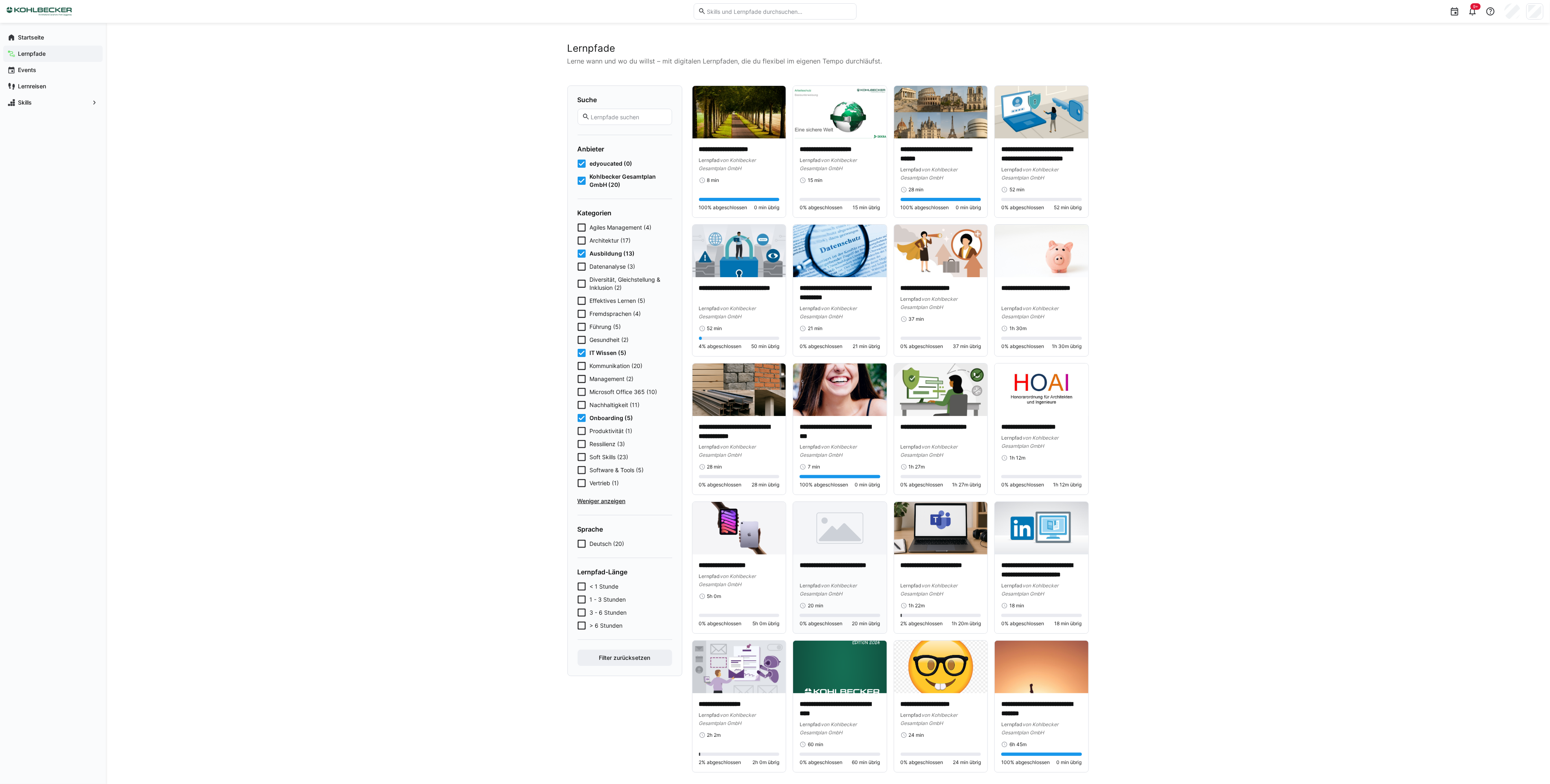
click at [847, 557] on div "**********" at bounding box center [839, 594] width 94 height 79
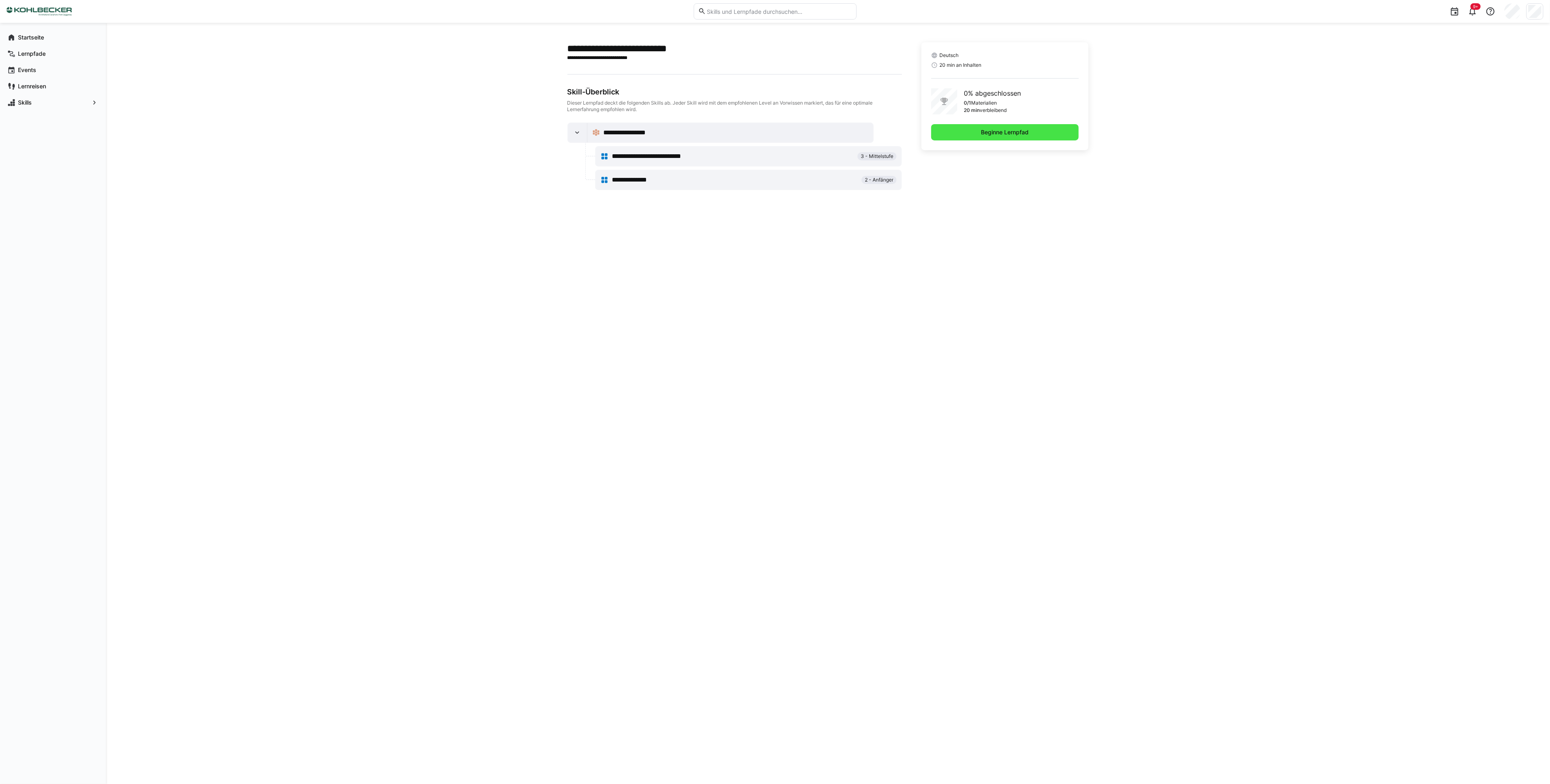
click at [1012, 134] on span "Beginne Lernpfad" at bounding box center [1005, 132] width 50 height 8
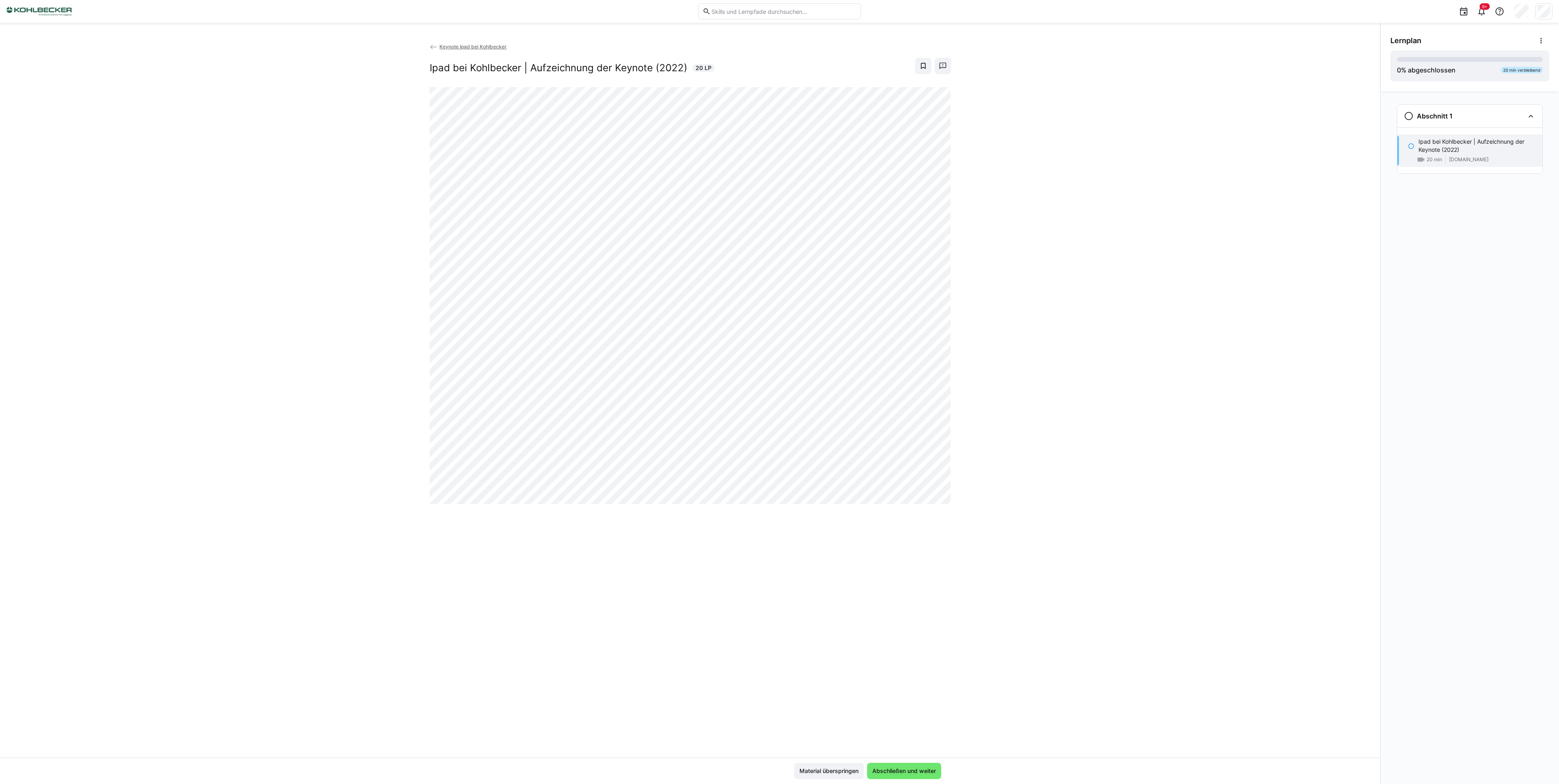
click at [1299, 151] on p "Ipad bei Kohlbecker | Aufzeichnung der Keynote (2022)" at bounding box center [1477, 145] width 117 height 16
click at [1299, 113] on eds-icon at bounding box center [1409, 116] width 10 height 10
click at [1299, 120] on div "Abschnitt 1" at bounding box center [1464, 116] width 120 height 10
click at [1299, 115] on eds-icon at bounding box center [1531, 116] width 10 height 10
click at [1299, 68] on div "0 % abgeschlossen 20 min verbleibend" at bounding box center [1469, 66] width 146 height 18
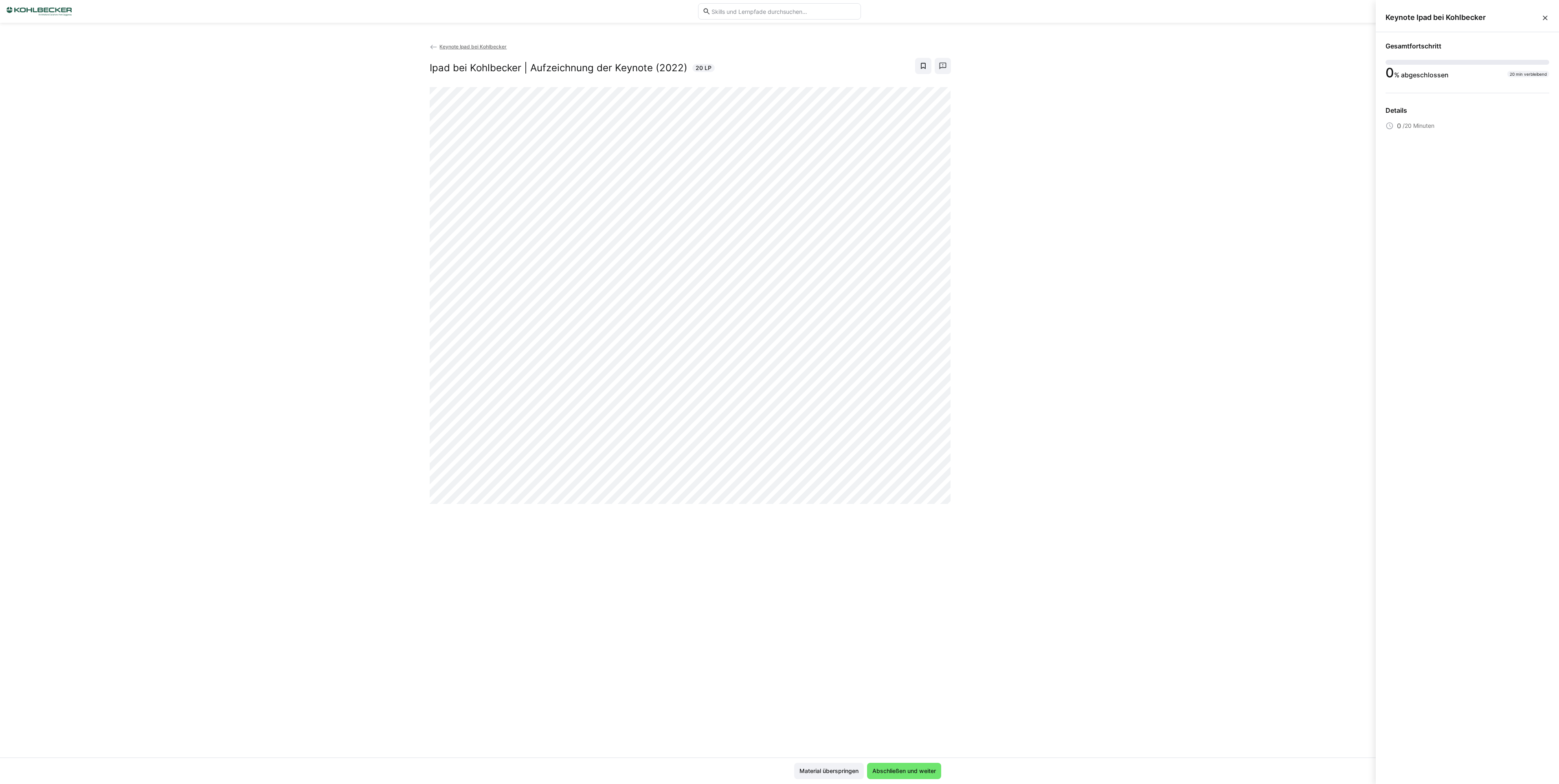
click at [1281, 205] on div "Keynote Ipad bei Kohlbecker Ipad bei Kohlbecker | Aufzeichnung der Keynote (202…" at bounding box center [690, 400] width 1380 height 715
click at [1299, 114] on eds-icon at bounding box center [1409, 116] width 10 height 10
click at [905, 653] on span "Abschließen und weiter" at bounding box center [904, 771] width 66 height 8
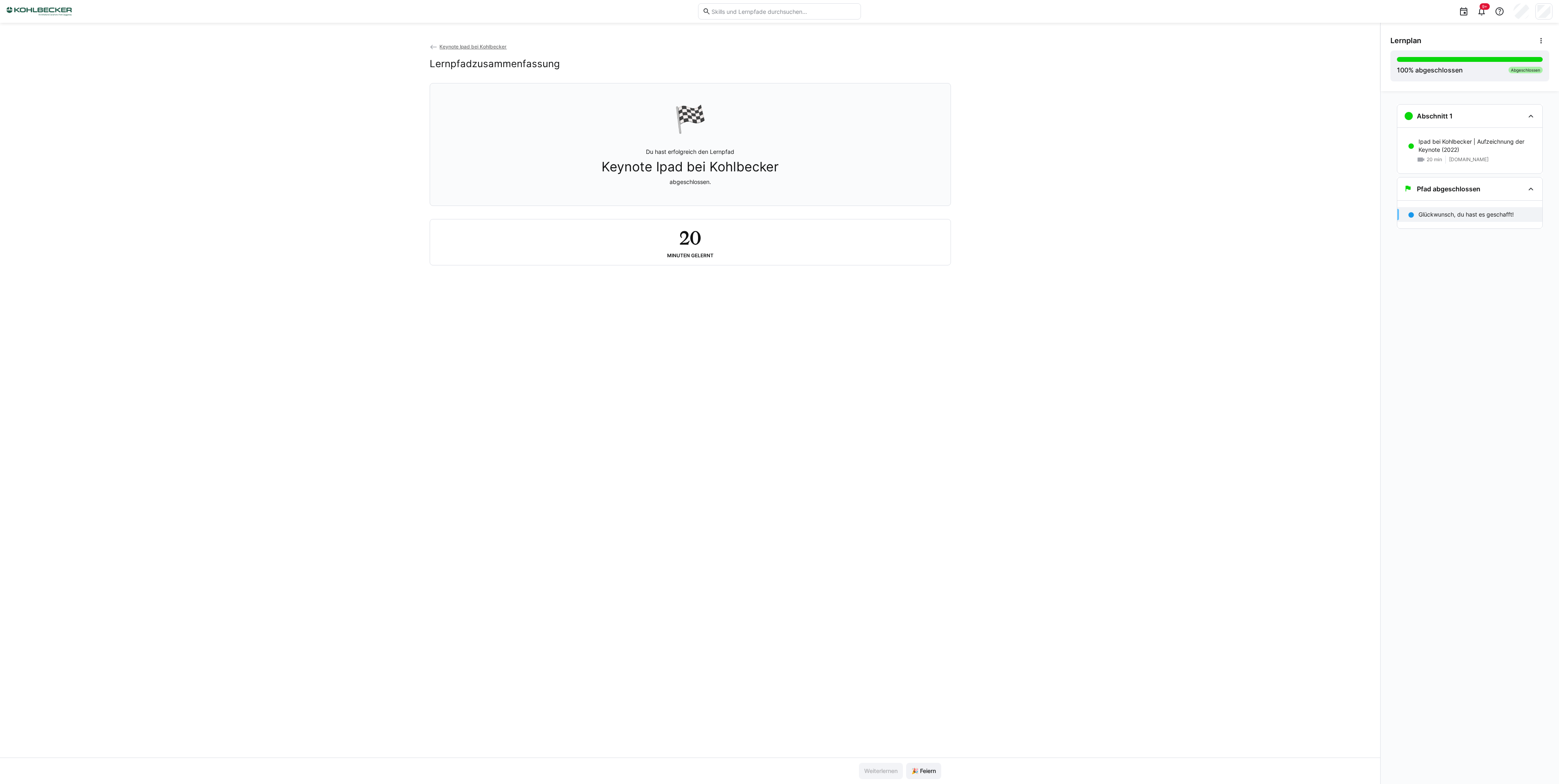
click at [737, 254] on div "20 Minuten gelernt" at bounding box center [690, 242] width 507 height 33
click at [809, 161] on div "🏁 Du hast erfolgreich den Lernpfad Keynote Ipad bei Kohlbecker abgeschlossen." at bounding box center [690, 145] width 507 height 113
click at [689, 152] on p "Du hast erfolgreich den Lernpfad Keynote Ipad bei Kohlbecker abgeschlossen." at bounding box center [690, 166] width 177 height 38
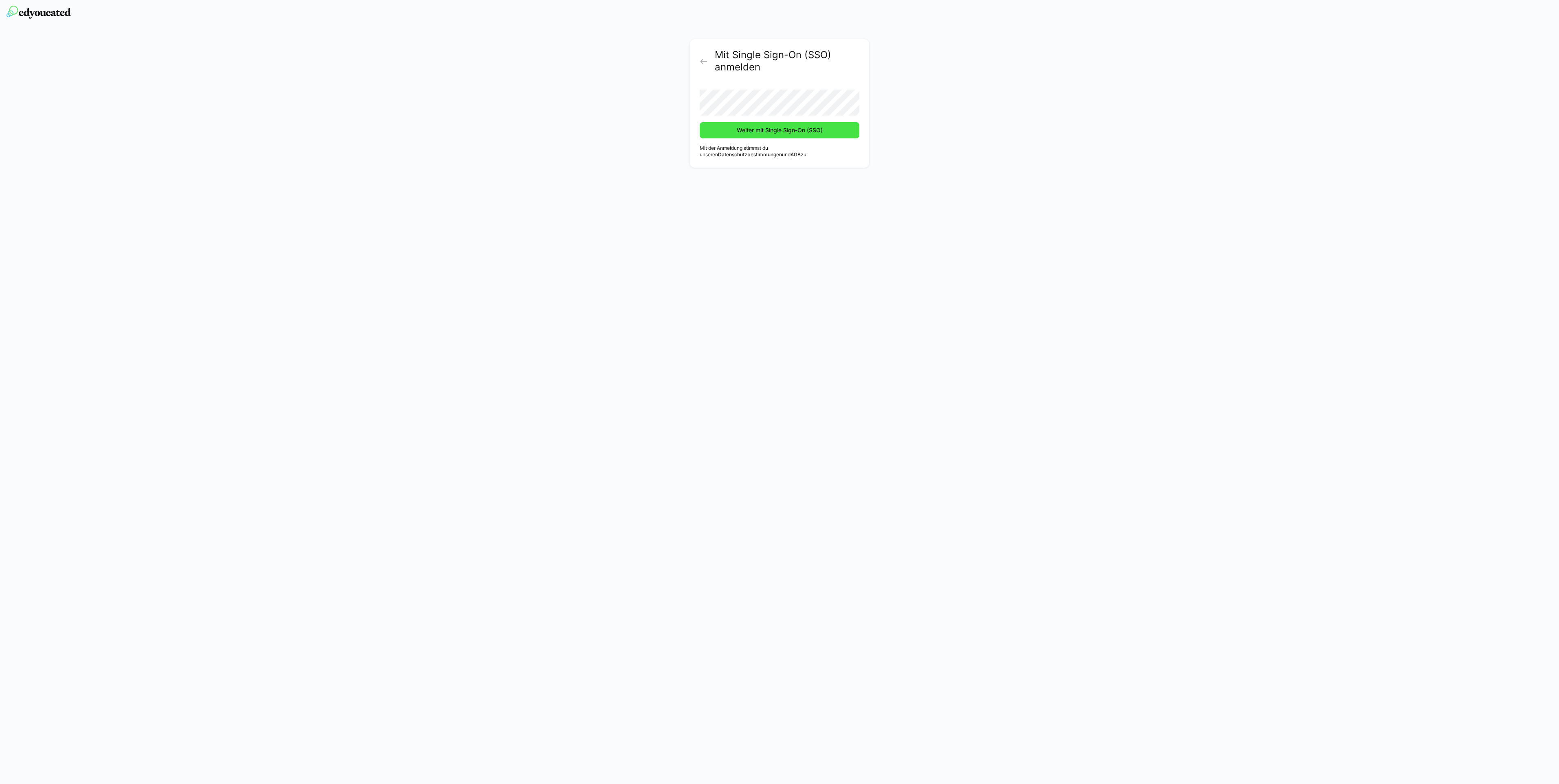
click at [786, 131] on span "Weiter mit Single Sign-On (SSO)" at bounding box center [780, 130] width 88 height 8
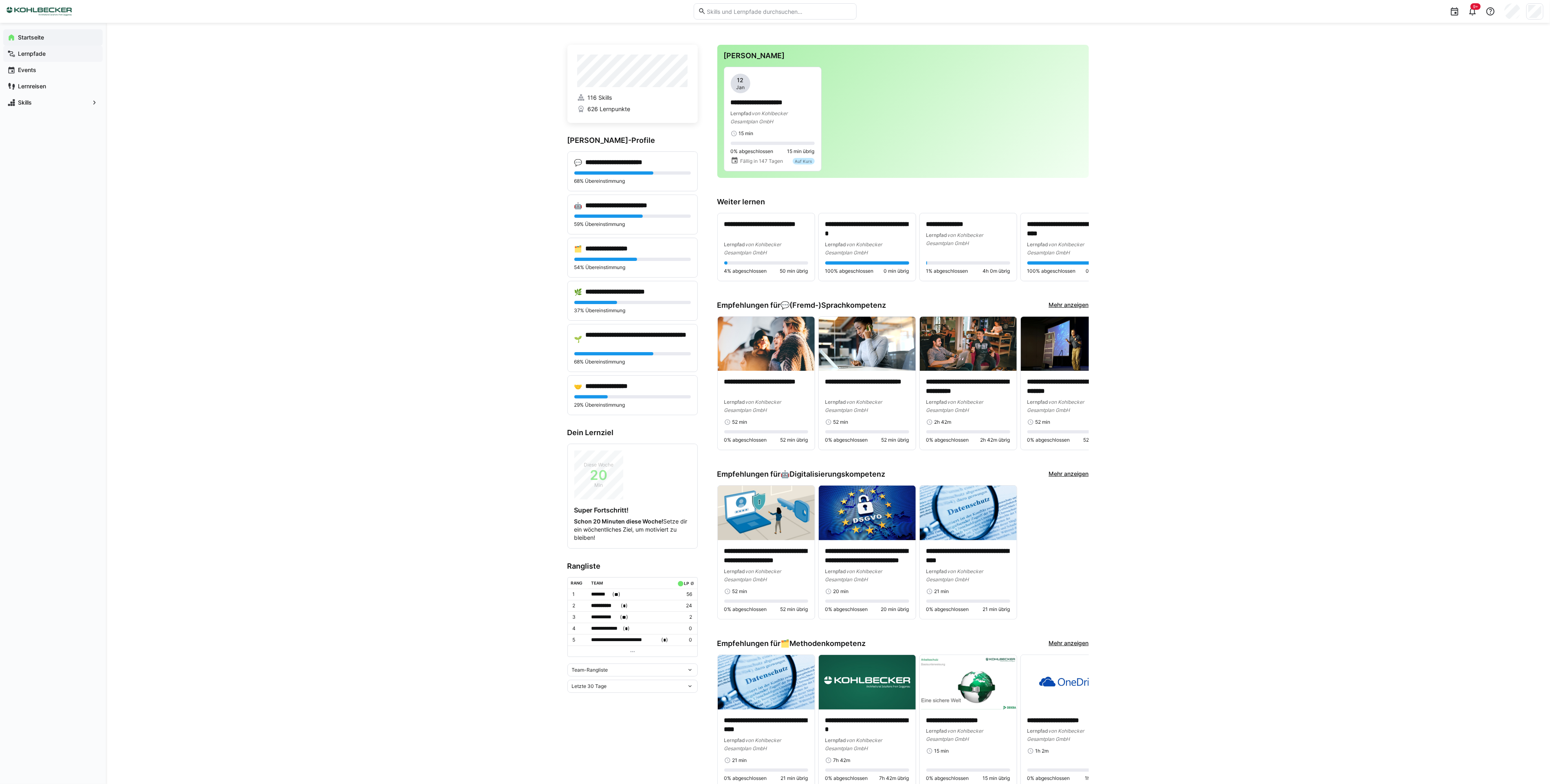
click at [0, 0] on app-navigation-label "Lernpfade" at bounding box center [0, 0] width 0 height 0
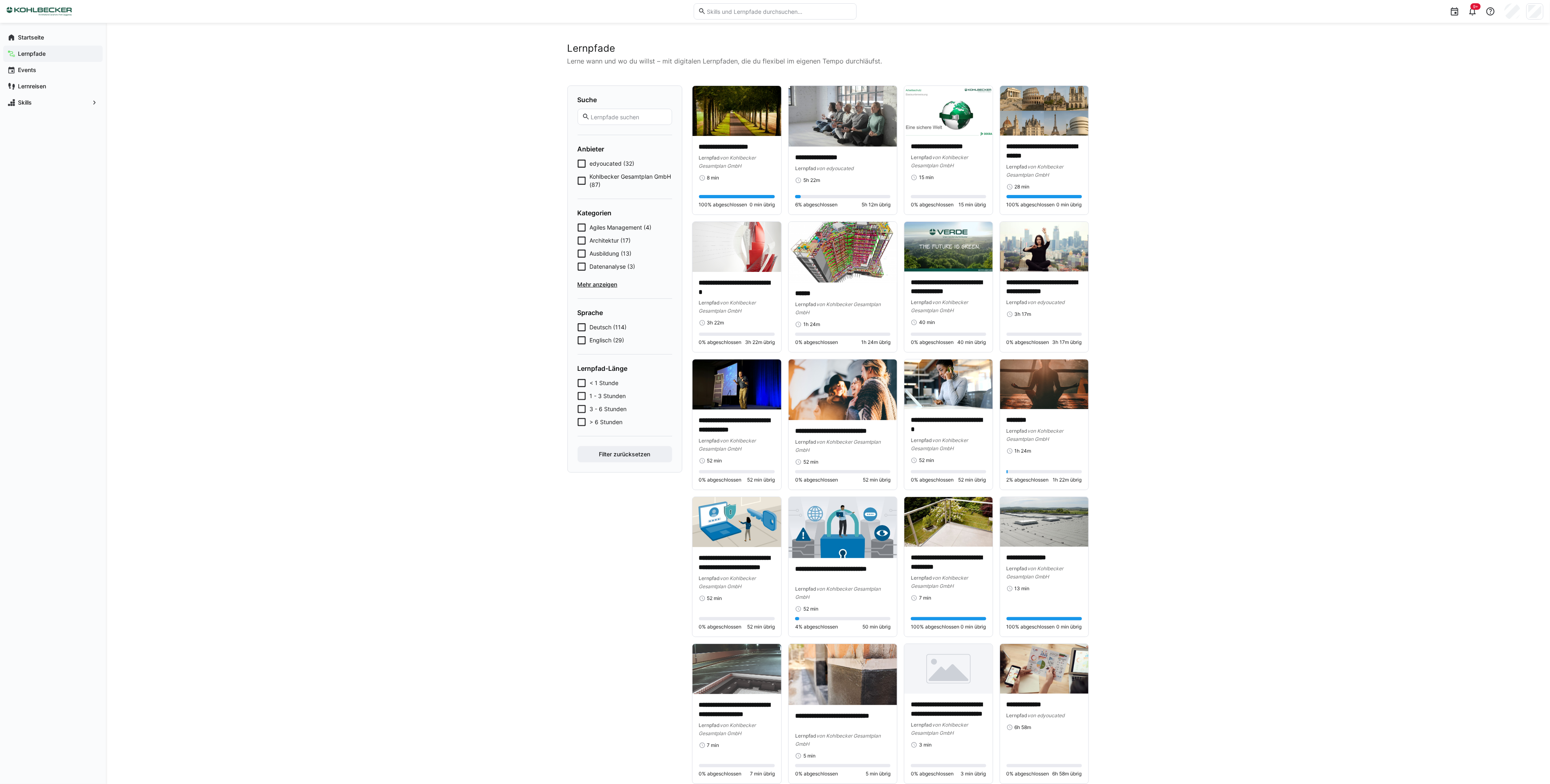
click at [581, 181] on icon at bounding box center [581, 180] width 8 height 8
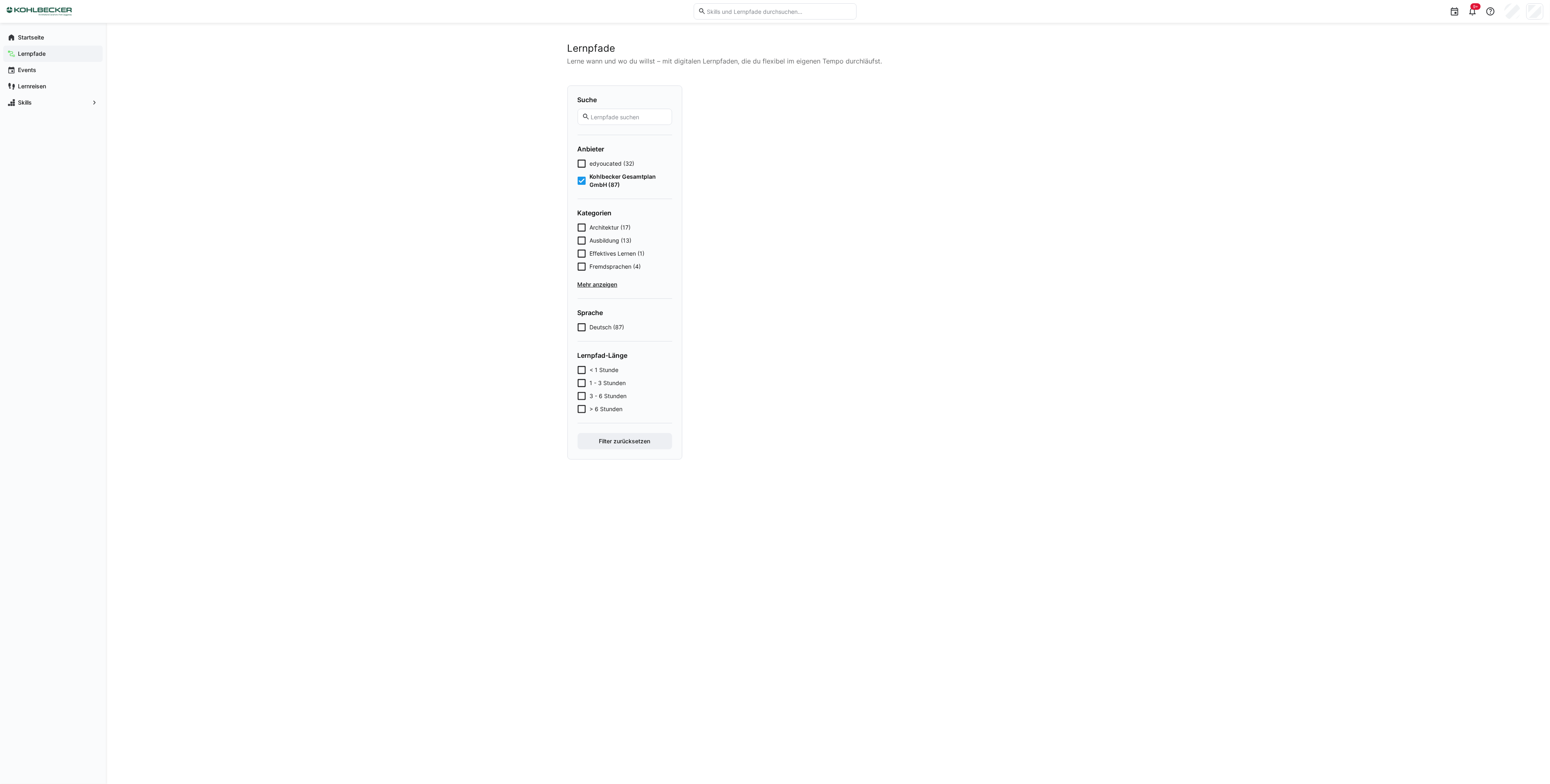
click at [583, 164] on icon at bounding box center [581, 163] width 8 height 8
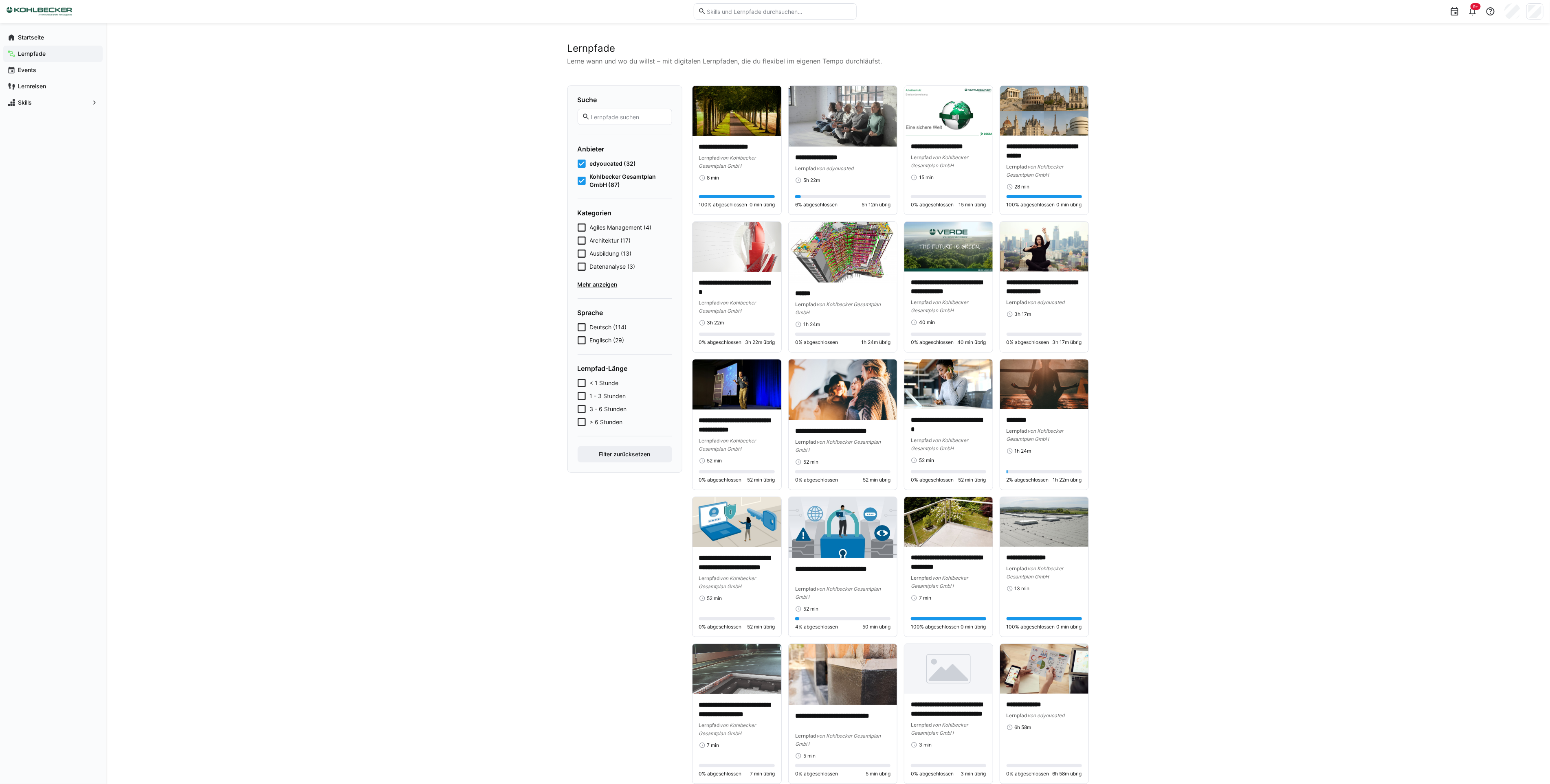
click at [600, 287] on span "Mehr anzeigen" at bounding box center [625, 284] width 94 height 8
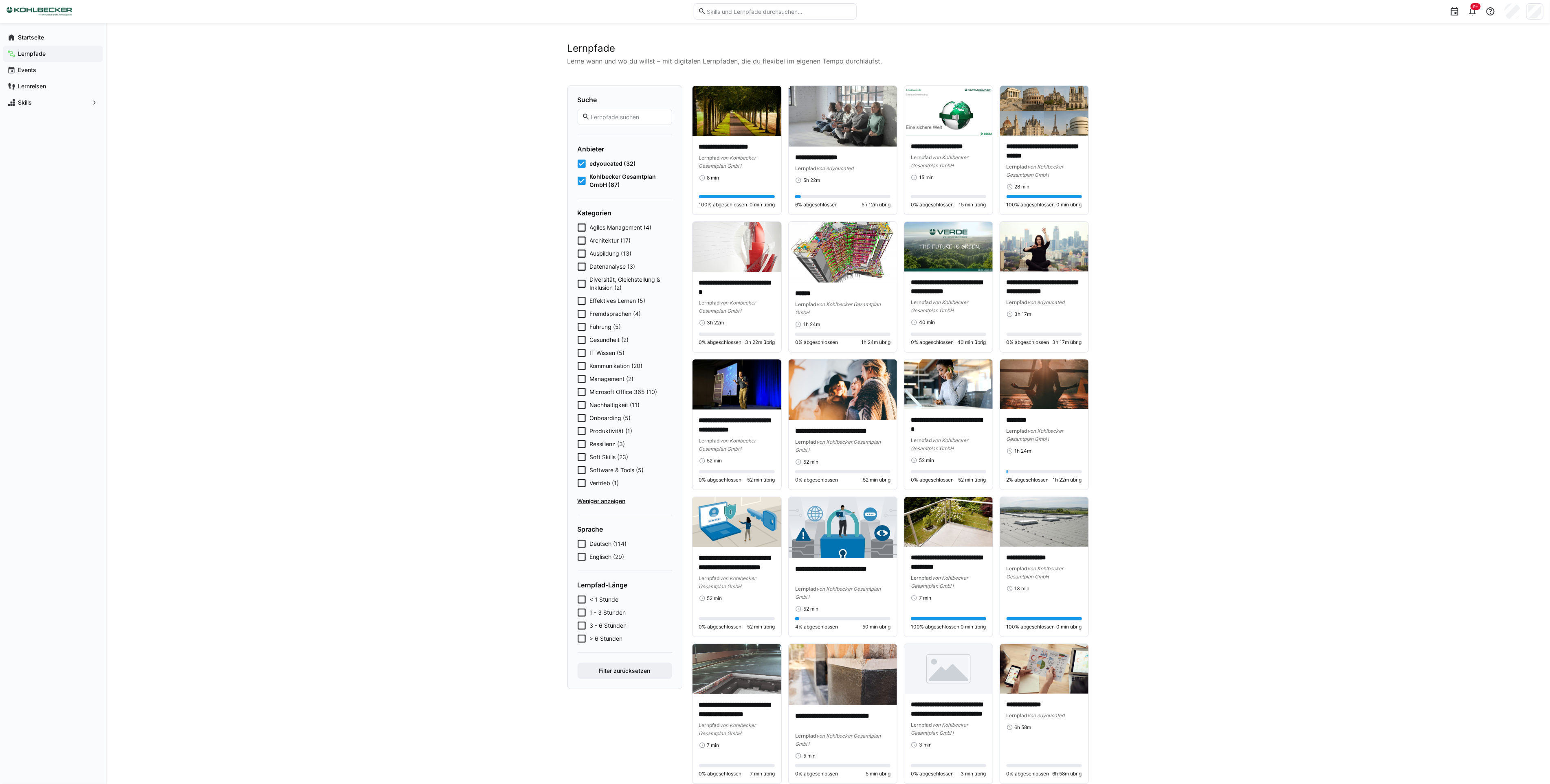
click at [583, 414] on icon at bounding box center [581, 417] width 8 height 8
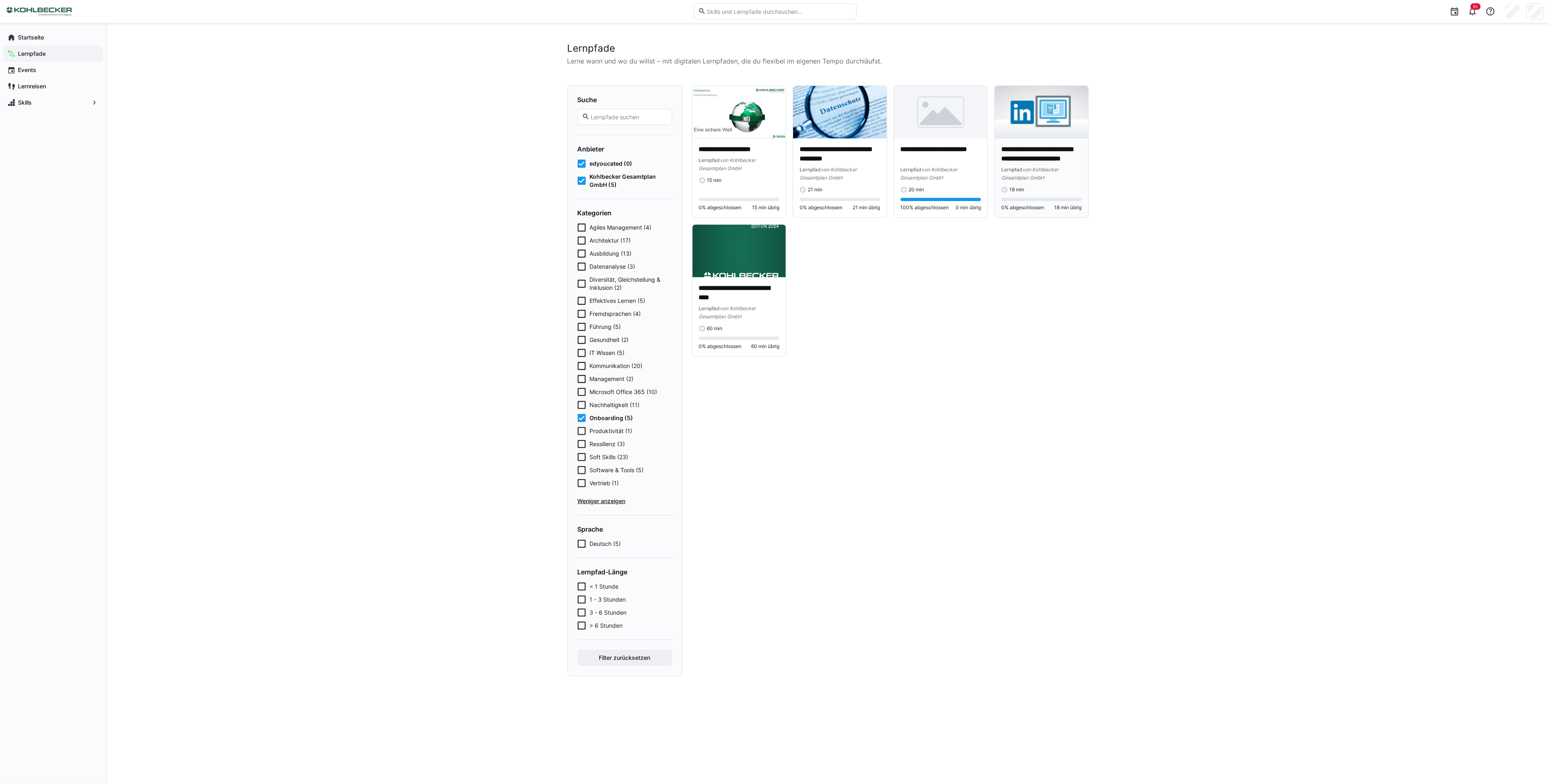
click at [1024, 176] on span "von Kohlbecker Gesamtplan GmbH" at bounding box center [1030, 174] width 57 height 15
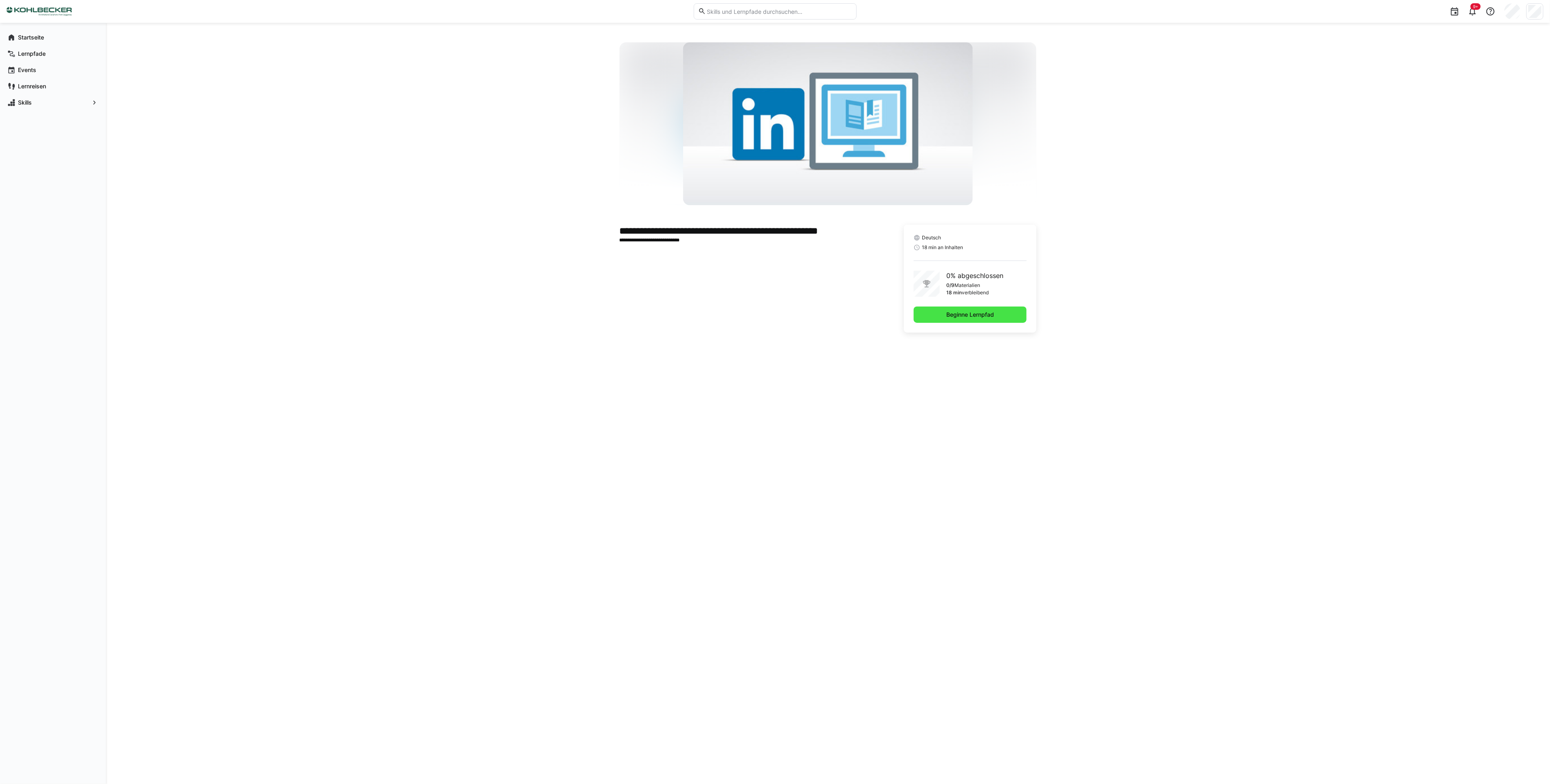
click at [965, 317] on span "Beginne Lernpfad" at bounding box center [970, 314] width 50 height 8
